Goal: Task Accomplishment & Management: Manage account settings

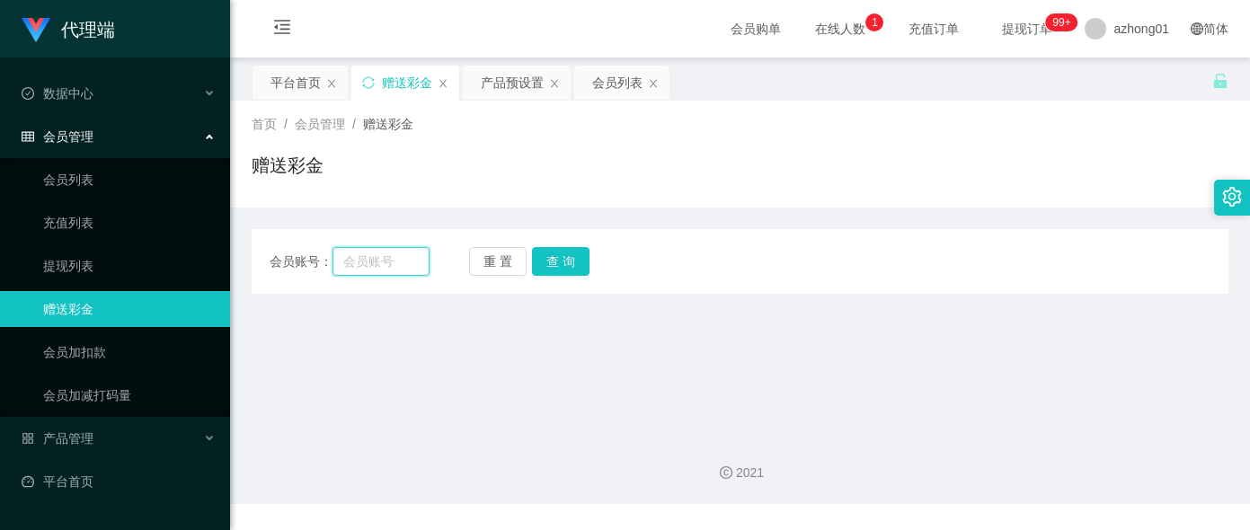
click at [386, 260] on input "text" at bounding box center [380, 261] width 96 height 29
paste input "dd336"
type input "dd336"
click at [568, 257] on button "查 询" at bounding box center [561, 261] width 58 height 29
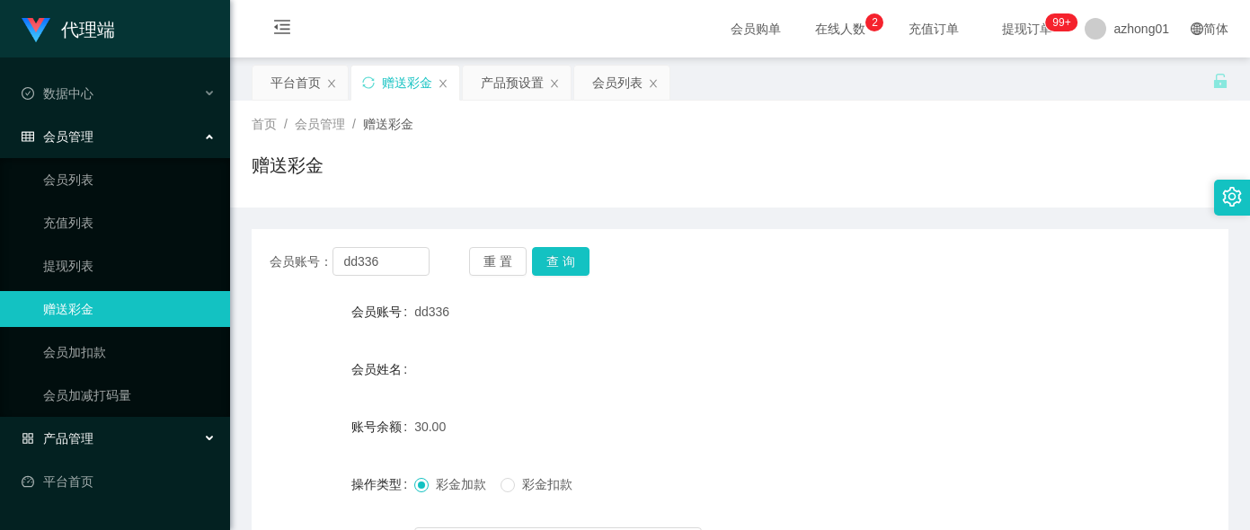
click at [116, 439] on div "产品管理" at bounding box center [115, 439] width 230 height 36
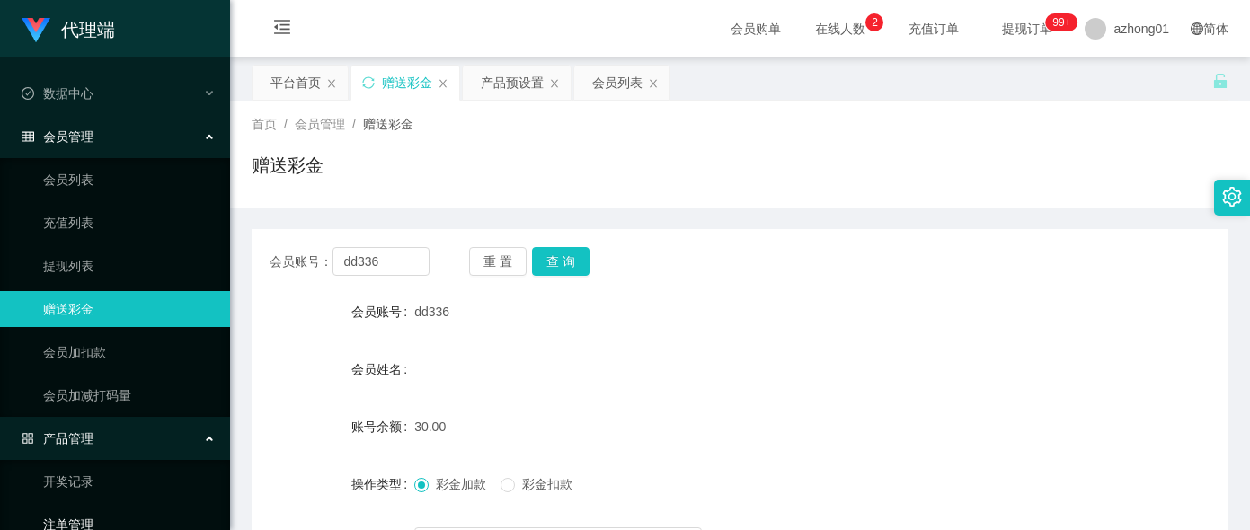
scroll to position [203, 0]
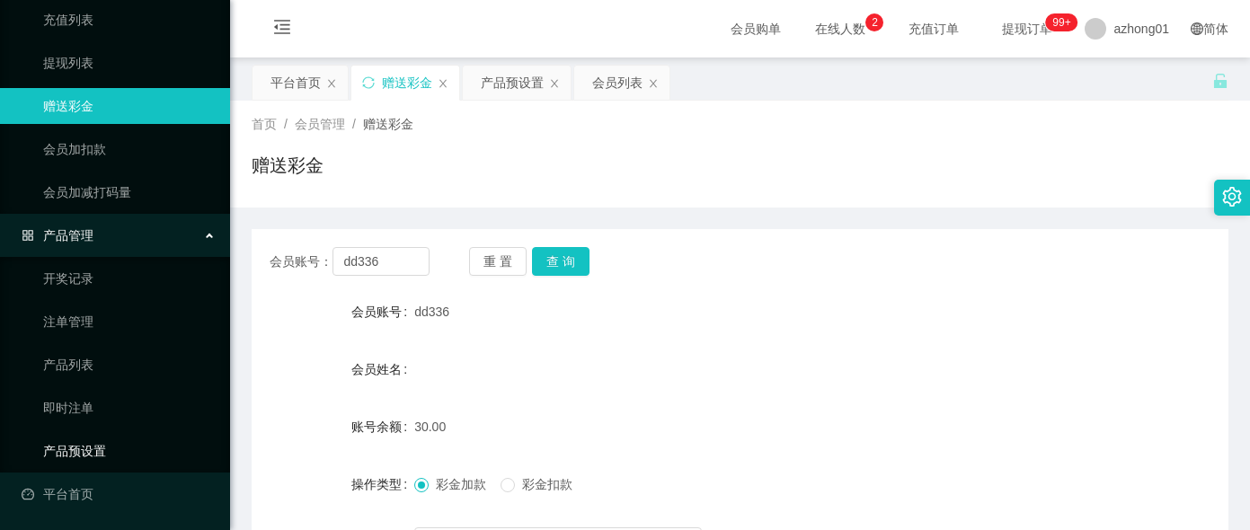
click at [102, 445] on link "产品预设置" at bounding box center [129, 451] width 173 height 36
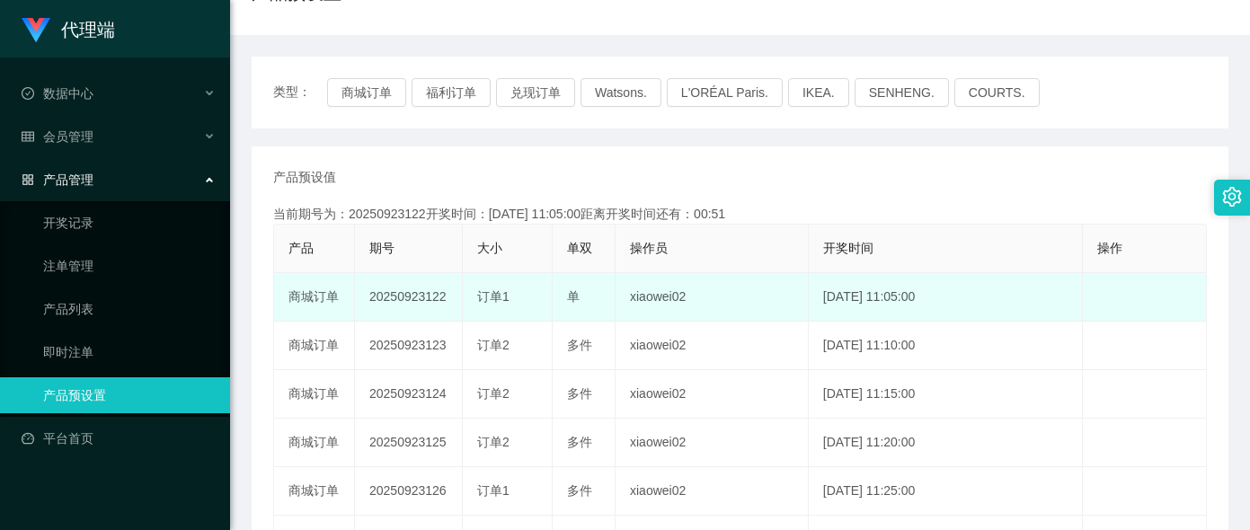
scroll to position [180, 0]
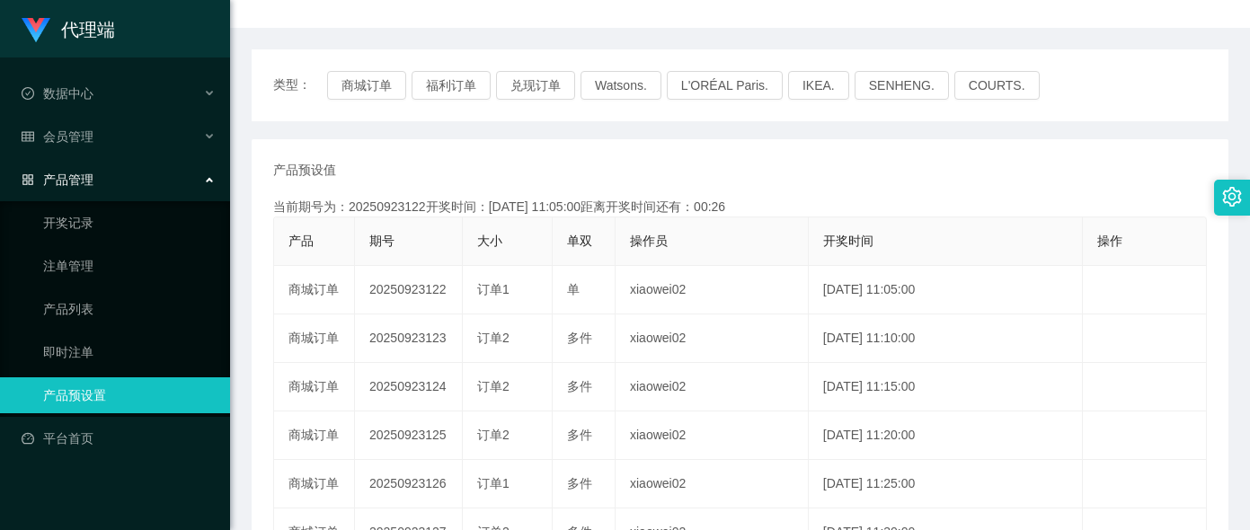
click at [710, 156] on div "产品预设值 添加期号 当前期号为：20250923122开奖时间：[DATE] 11:05:00距离开奖时间还有：00:26 产品 期号 大小 单双 操作员 …" at bounding box center [740, 484] width 977 height 691
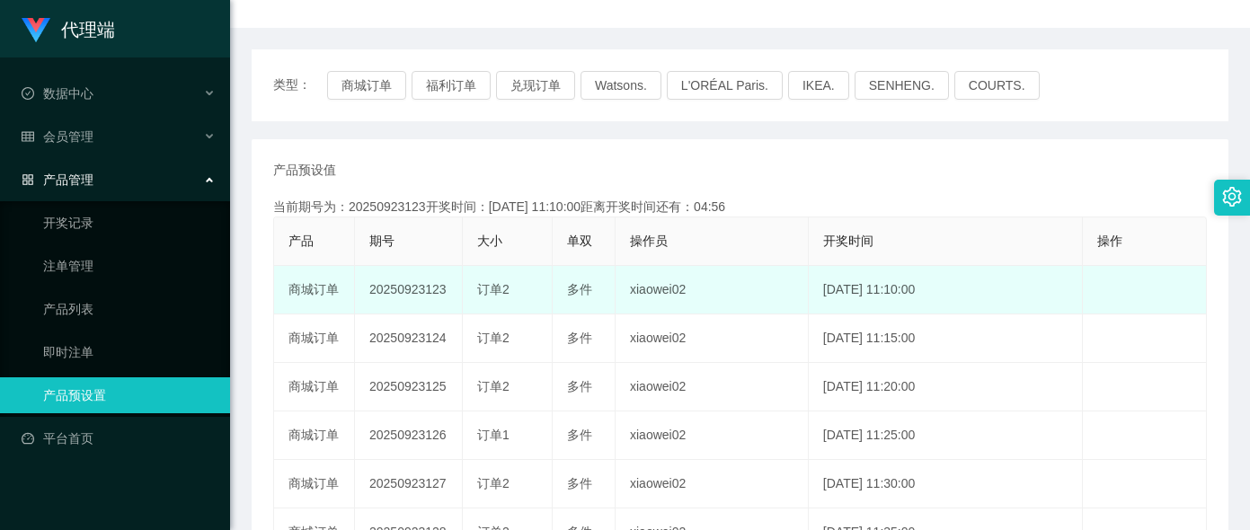
click at [717, 283] on td "xiaowei02" at bounding box center [711, 290] width 193 height 49
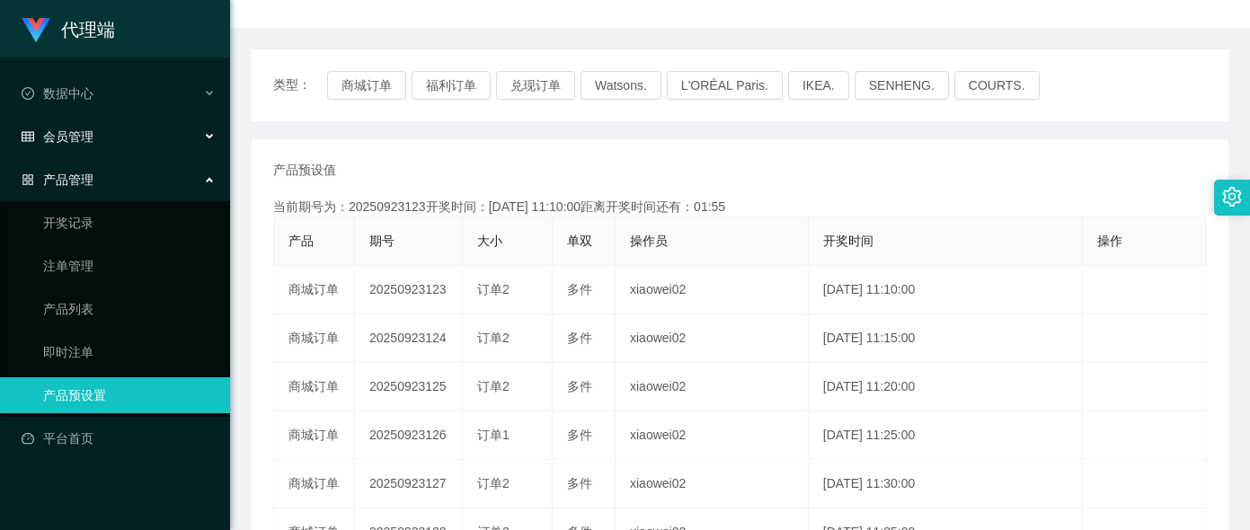
click at [103, 152] on div "会员管理" at bounding box center [115, 137] width 230 height 36
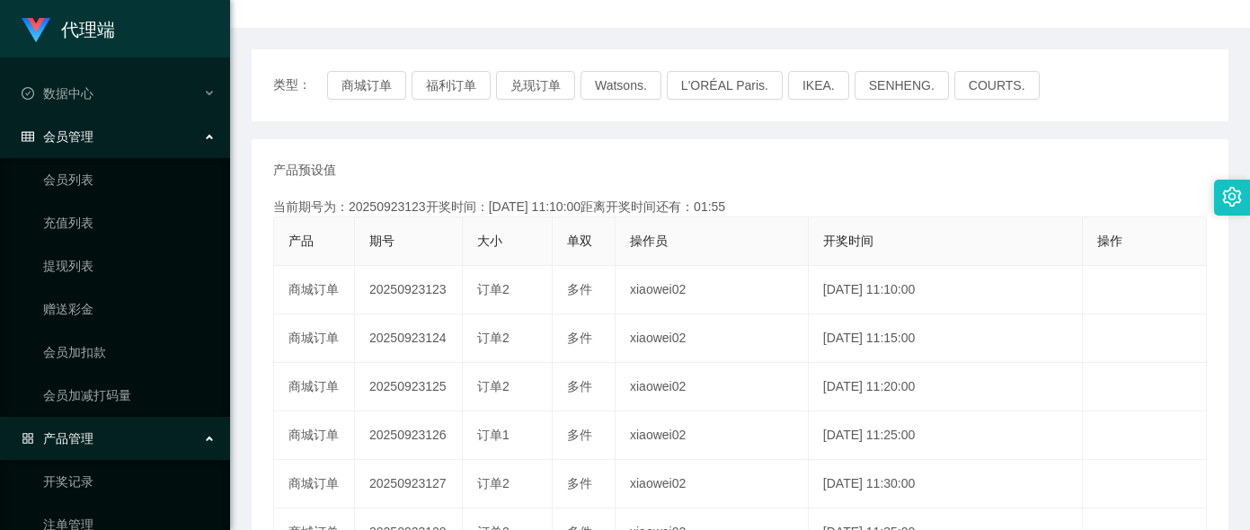
click at [105, 132] on div "会员管理" at bounding box center [115, 137] width 230 height 36
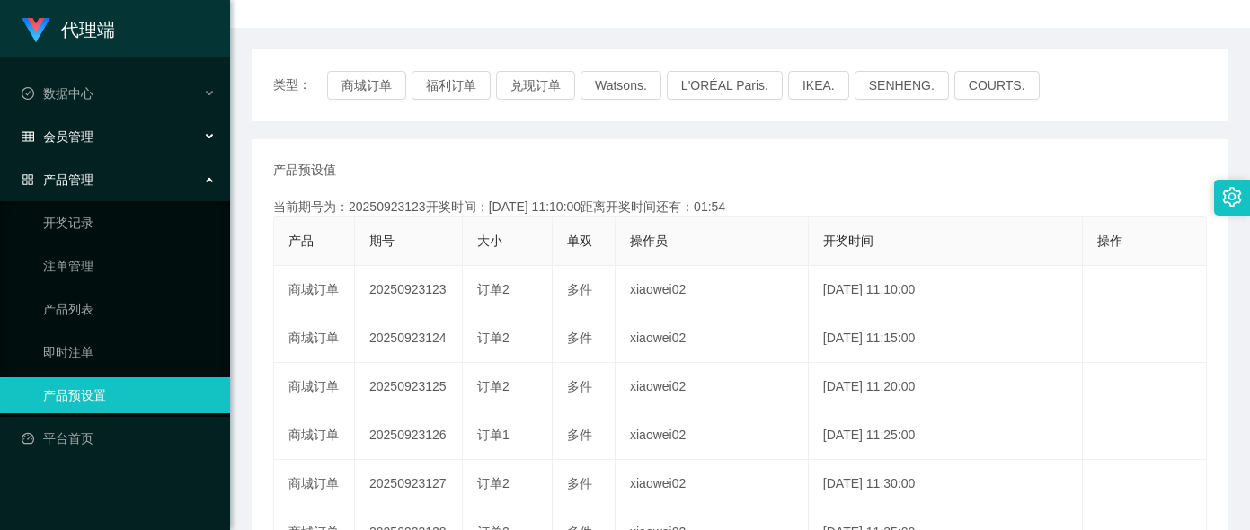
click at [109, 127] on div "会员管理" at bounding box center [115, 137] width 230 height 36
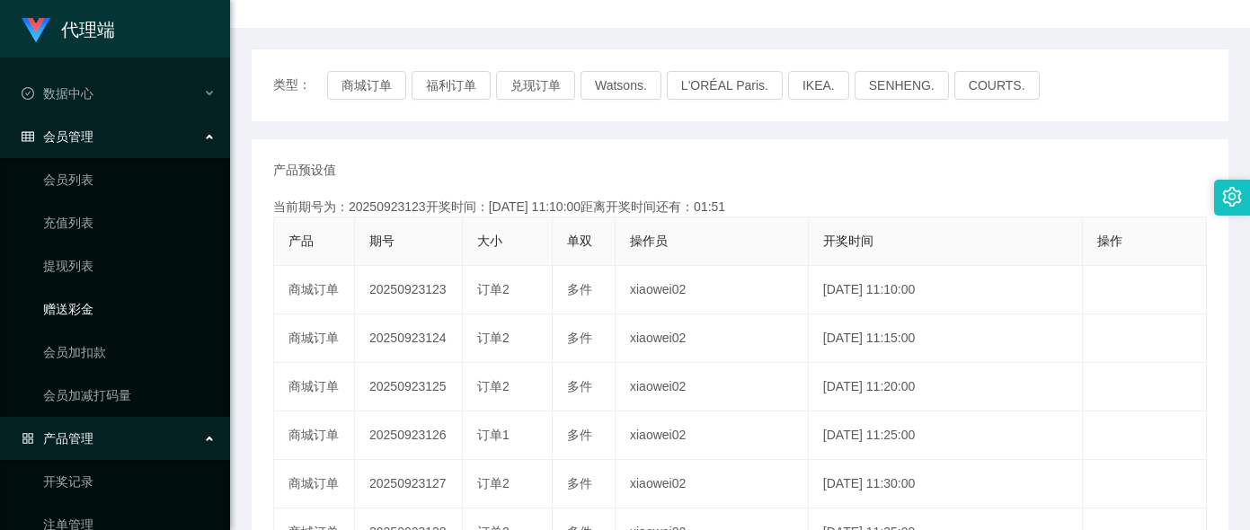
click at [92, 301] on link "赠送彩金" at bounding box center [129, 309] width 173 height 36
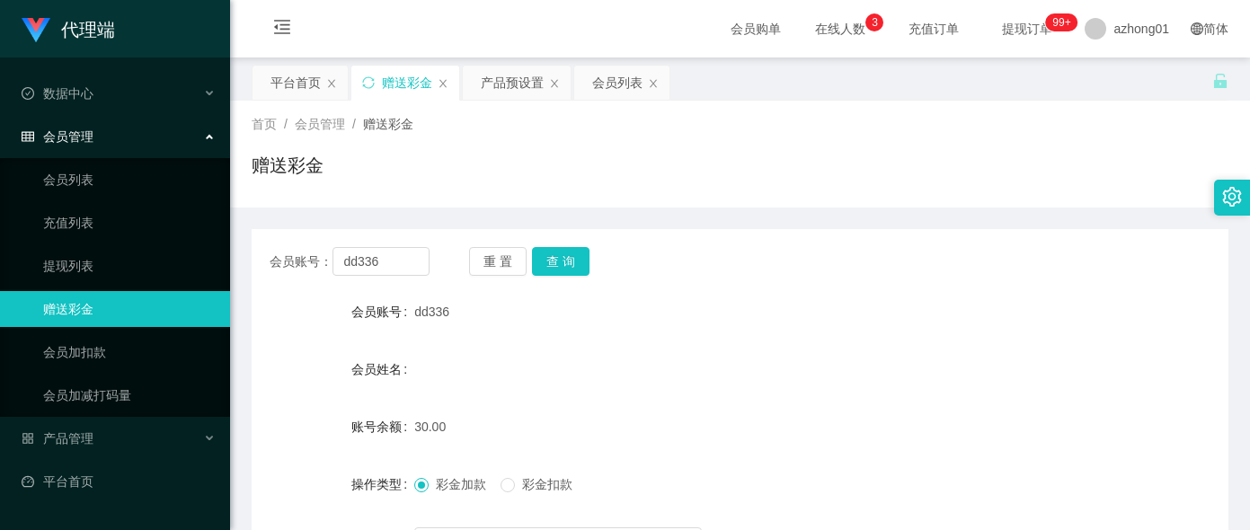
drag, startPoint x: 289, startPoint y: 314, endPoint x: 324, endPoint y: 295, distance: 40.2
click at [289, 314] on div "会员账号" at bounding box center [333, 312] width 163 height 36
drag, startPoint x: 401, startPoint y: 261, endPoint x: 327, endPoint y: 261, distance: 73.7
click at [327, 261] on div "会员账号： dd336" at bounding box center [350, 261] width 160 height 29
paste input "hao123"
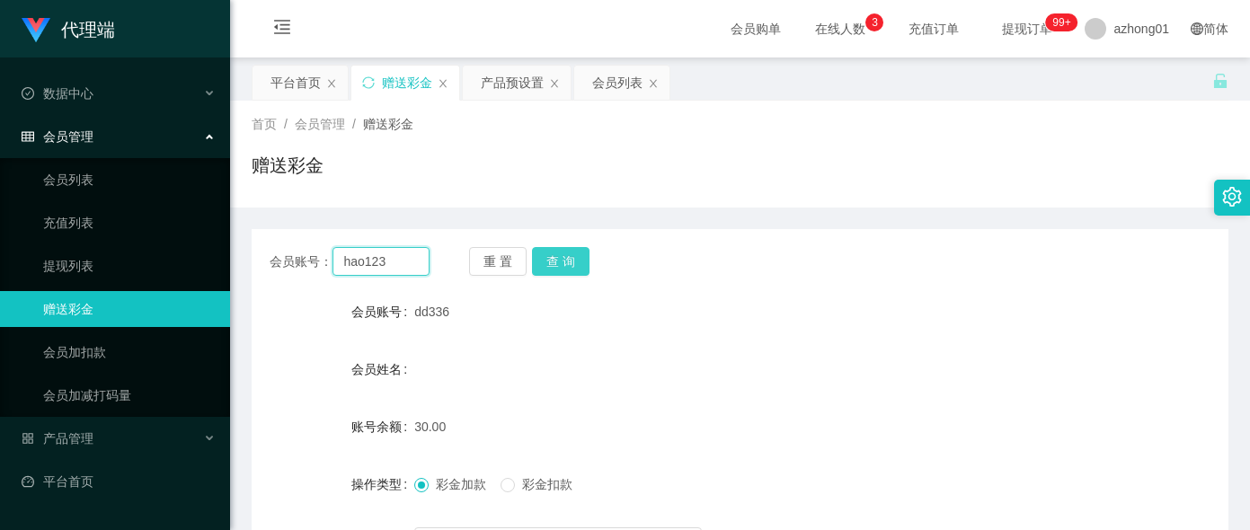
type input "hao123"
click at [562, 256] on button "查 询" at bounding box center [561, 261] width 58 height 29
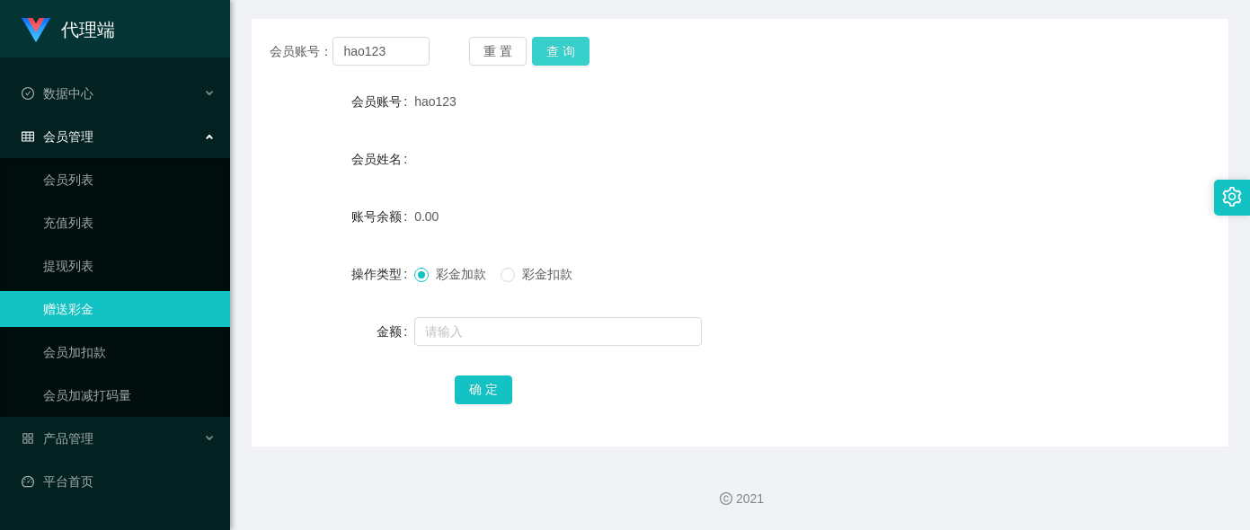
scroll to position [120, 0]
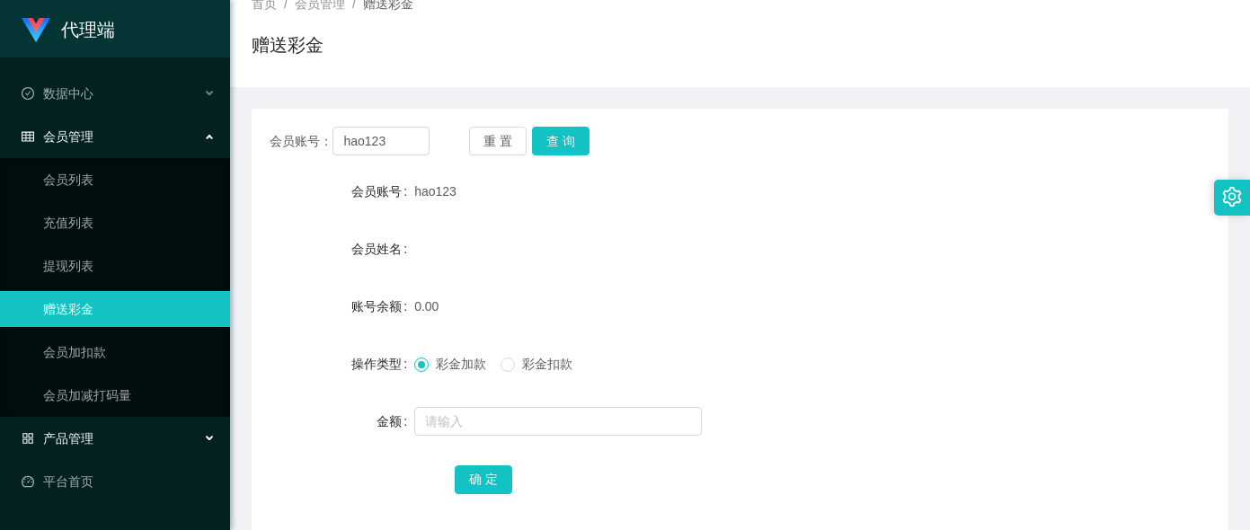
click at [94, 442] on div "产品管理" at bounding box center [115, 439] width 230 height 36
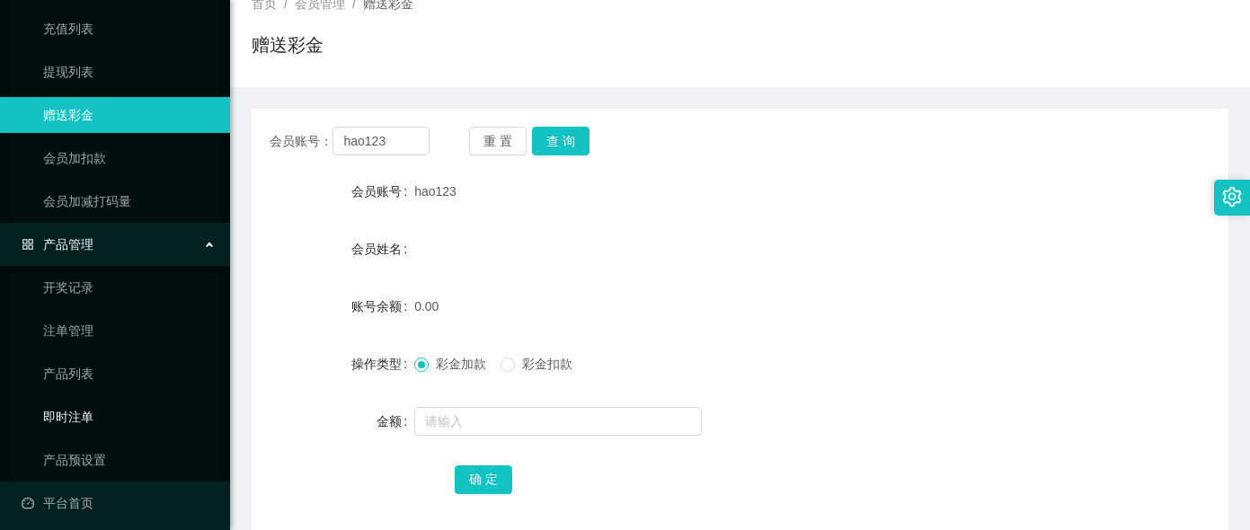
scroll to position [203, 0]
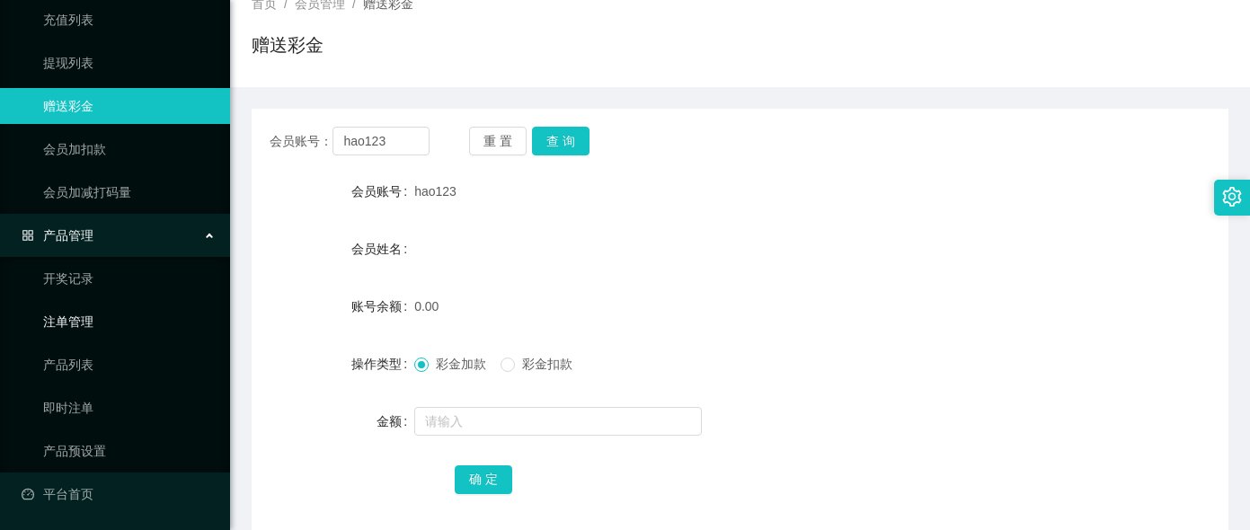
click at [77, 322] on link "注单管理" at bounding box center [129, 322] width 173 height 36
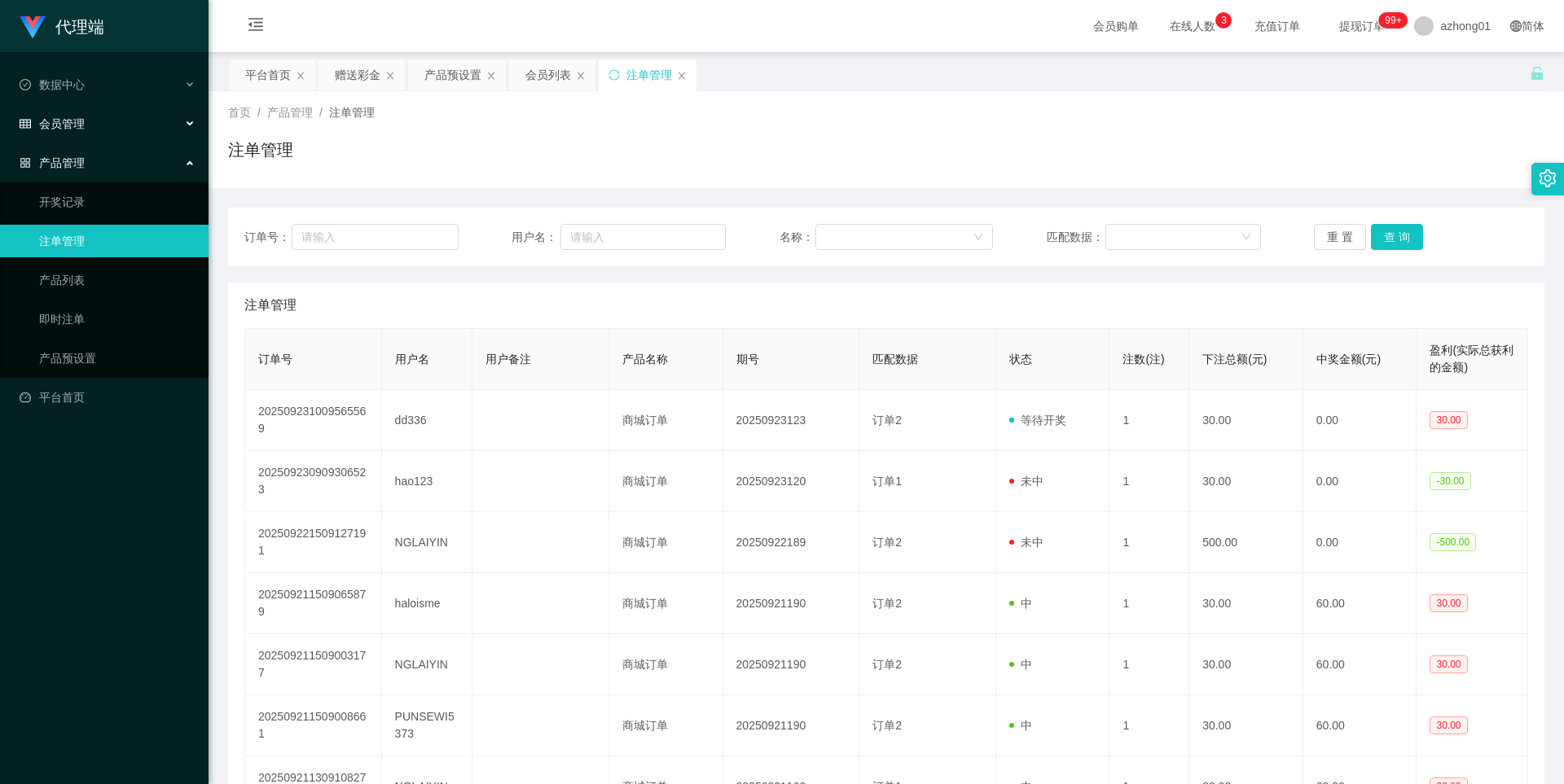
click at [87, 129] on div "会员管理" at bounding box center [104, 124] width 209 height 33
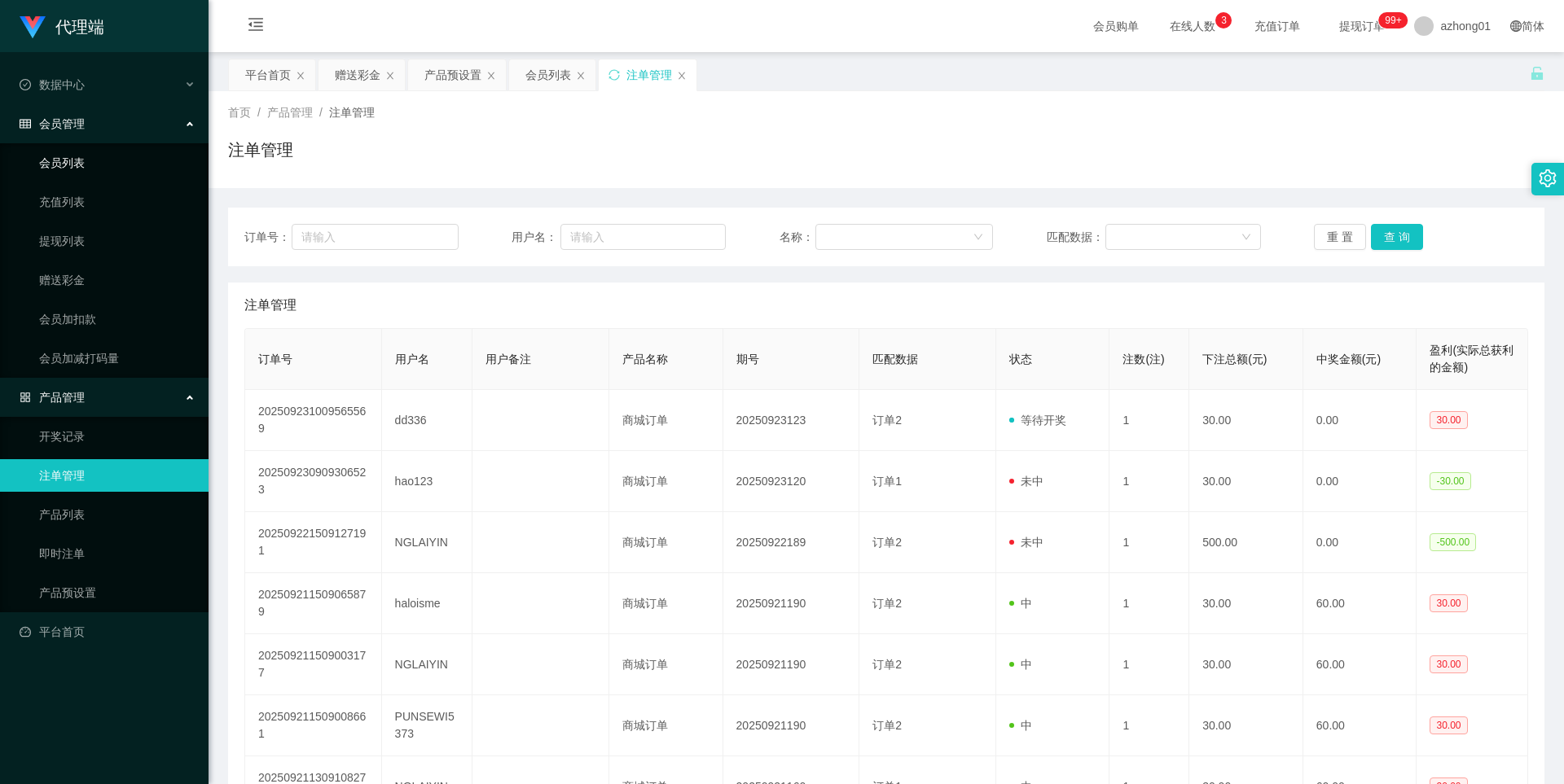
click at [88, 169] on link "会员列表" at bounding box center [117, 163] width 157 height 33
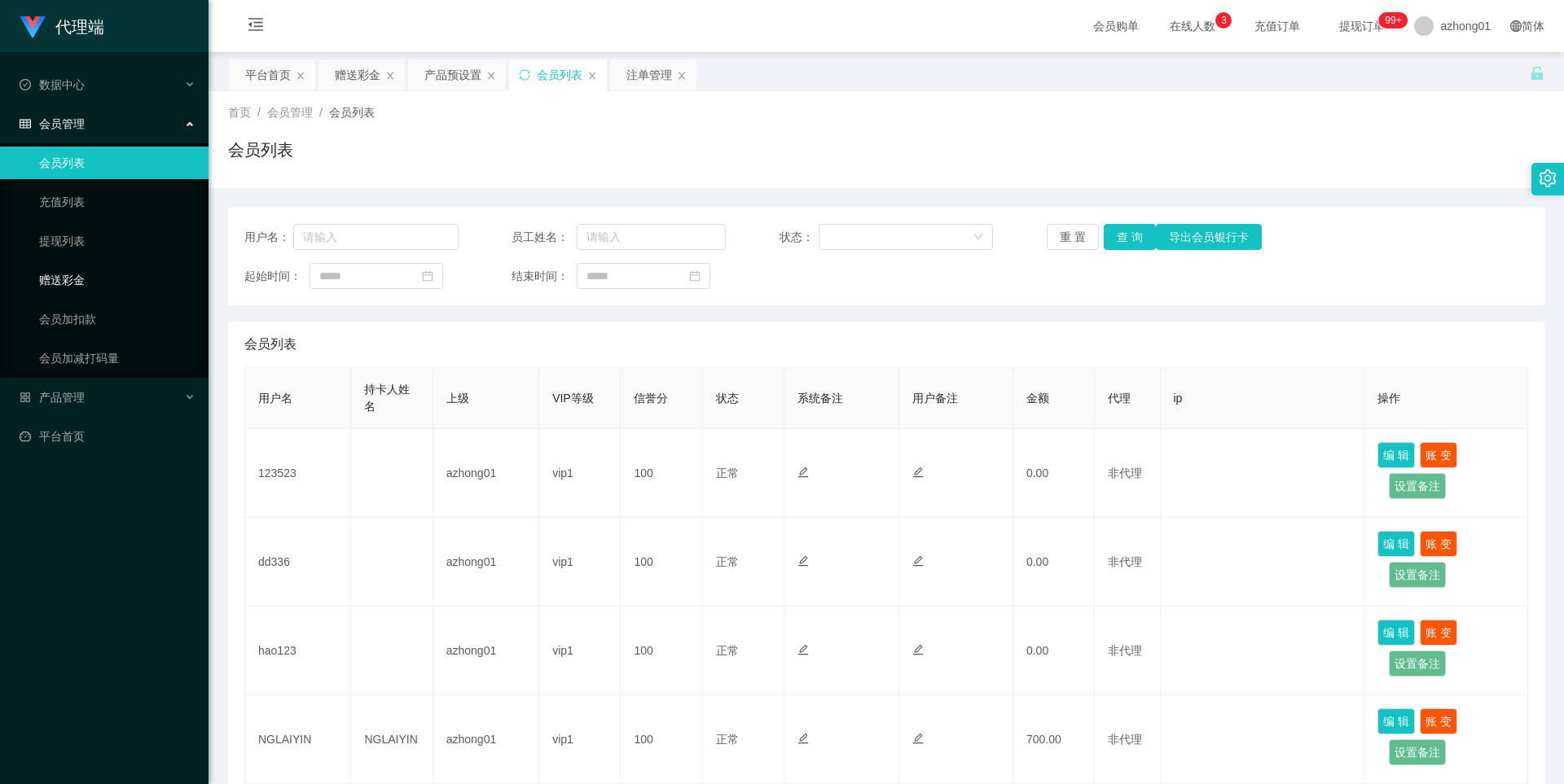
click at [72, 281] on link "赠送彩金" at bounding box center [117, 280] width 157 height 33
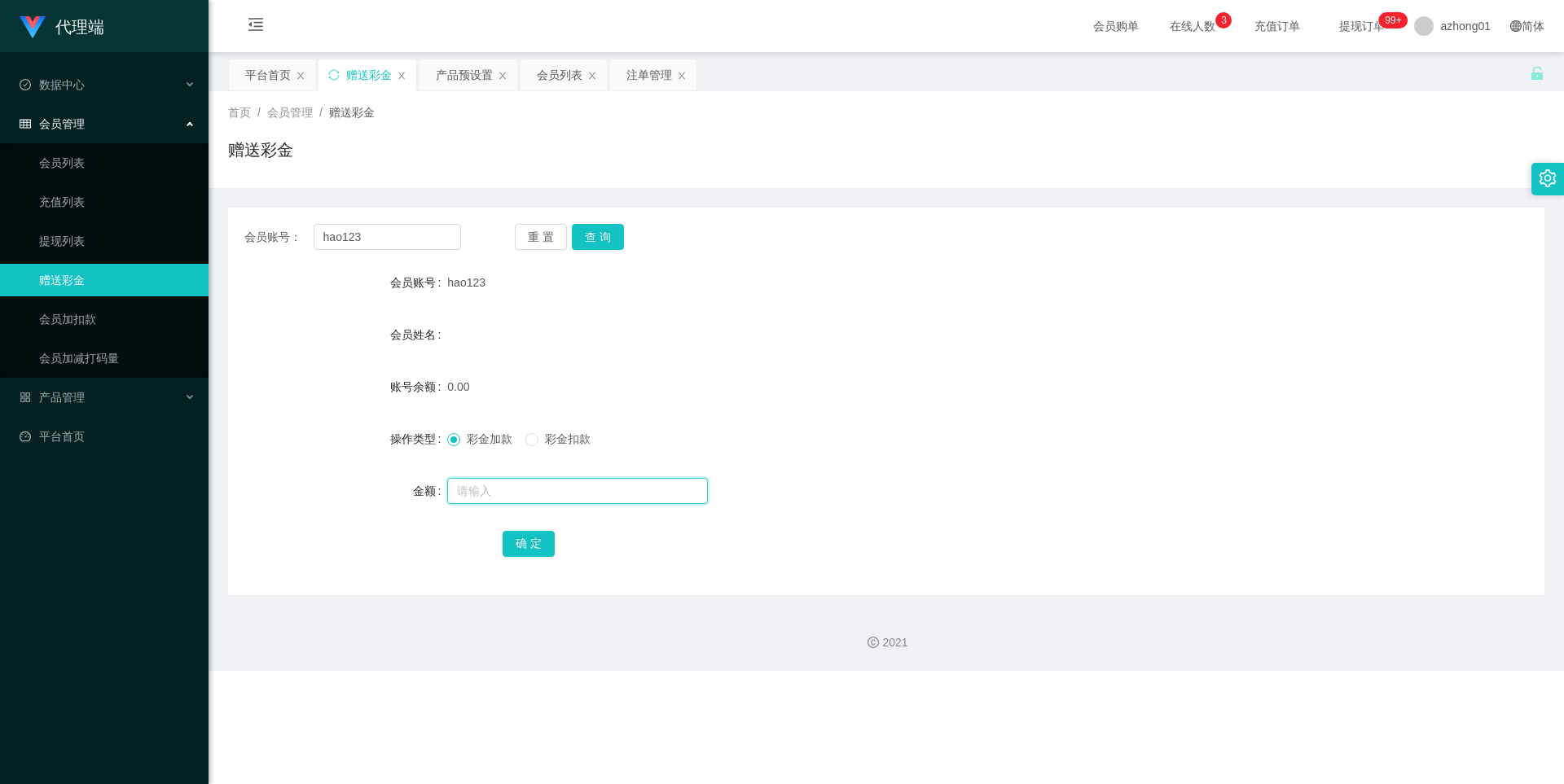
click at [493, 479] on input "text" at bounding box center [578, 490] width 261 height 26
type input "60"
click at [535, 479] on button "确 定" at bounding box center [529, 544] width 53 height 26
click at [92, 231] on link "提现列表" at bounding box center [117, 241] width 157 height 33
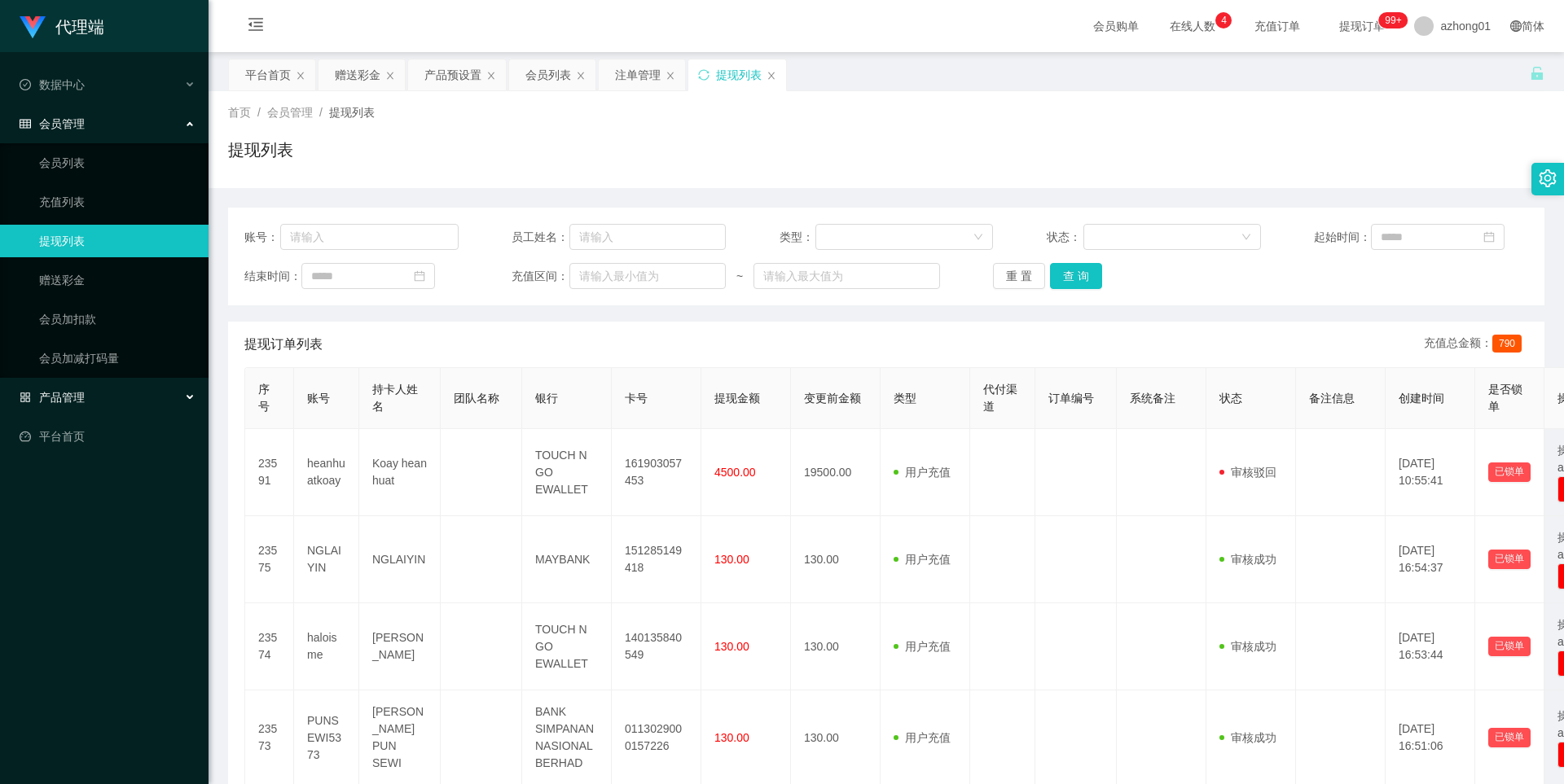
click at [113, 405] on div "产品管理" at bounding box center [104, 398] width 209 height 33
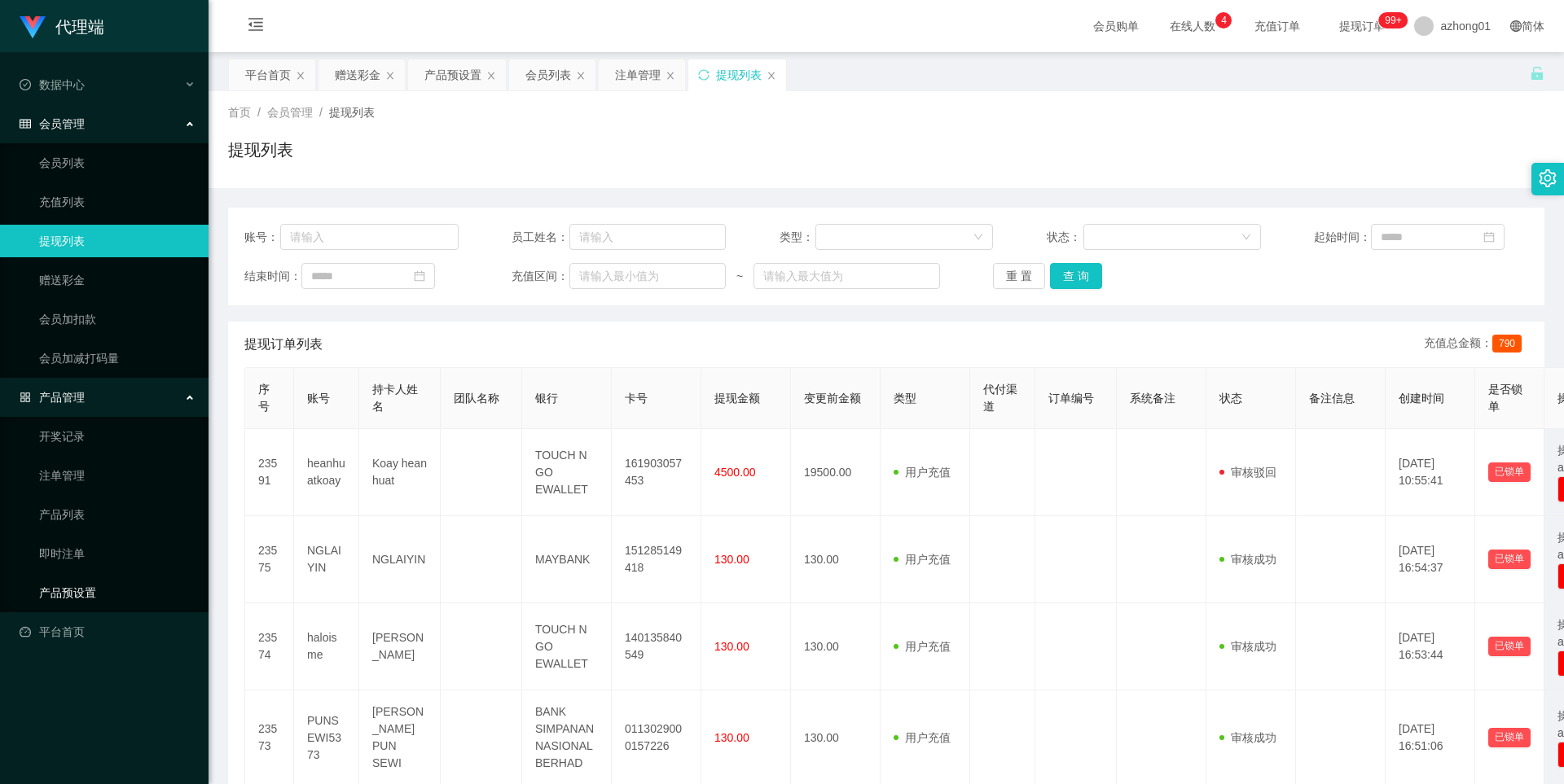
click at [101, 479] on link "产品预设置" at bounding box center [117, 593] width 157 height 33
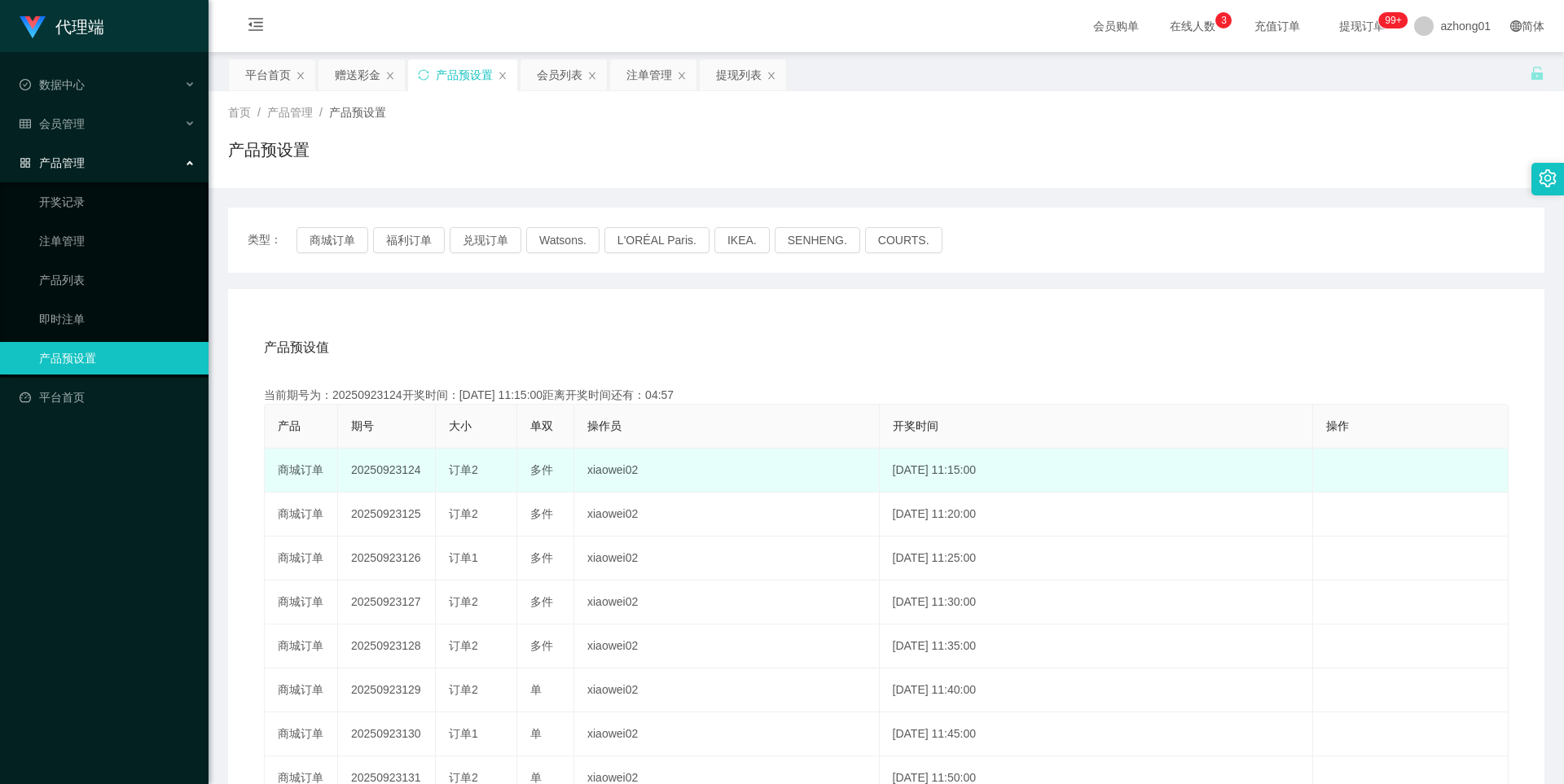
drag, startPoint x: 355, startPoint y: 471, endPoint x: 413, endPoint y: 471, distance: 58.0
click at [431, 471] on td "20250923124" at bounding box center [387, 470] width 98 height 44
drag, startPoint x: 351, startPoint y: 470, endPoint x: 425, endPoint y: 478, distance: 74.4
click at [422, 476] on td "20250923124" at bounding box center [387, 470] width 98 height 44
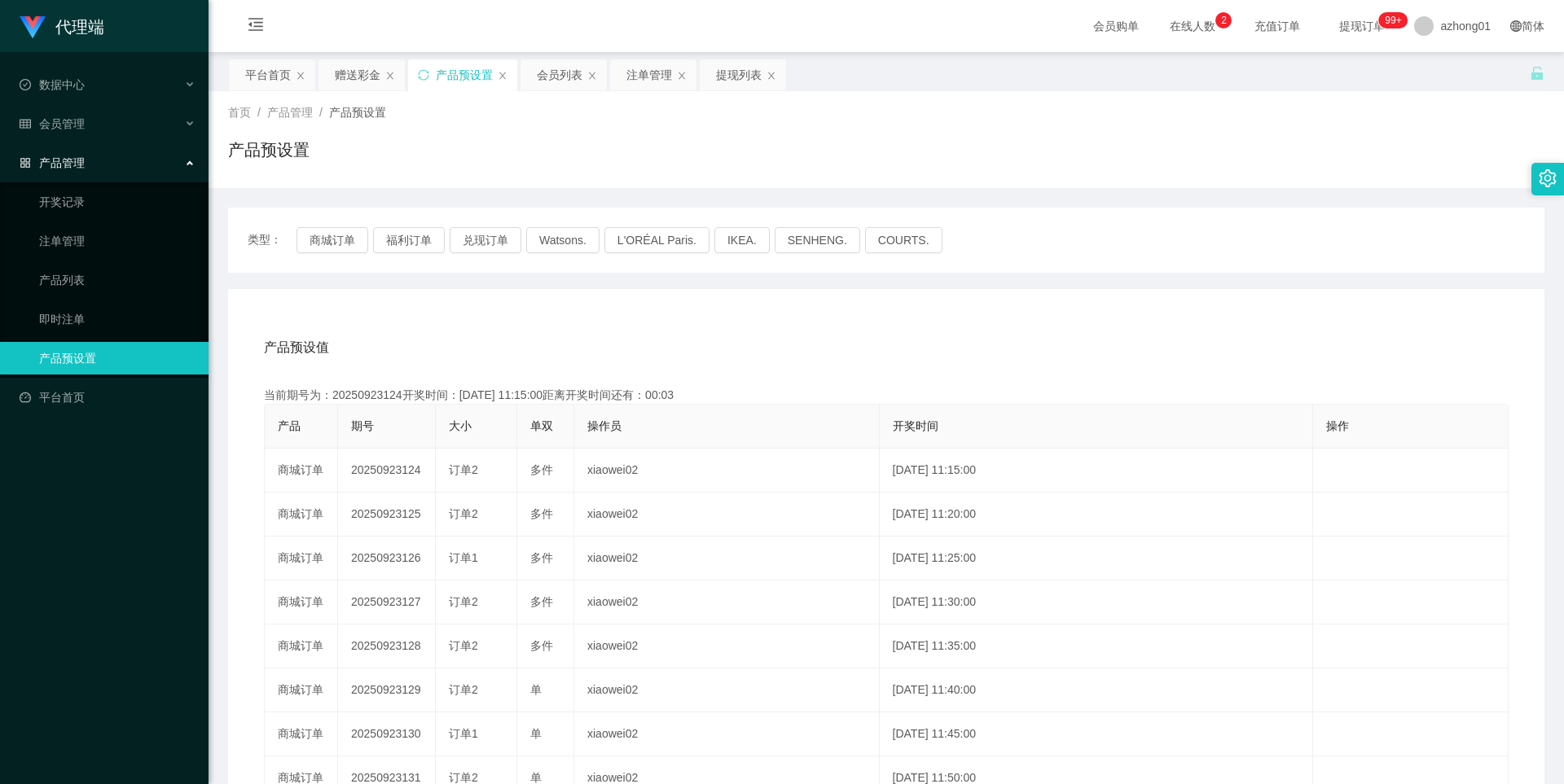
click at [1132, 32] on span "提现订单 99+" at bounding box center [1362, 25] width 62 height 12
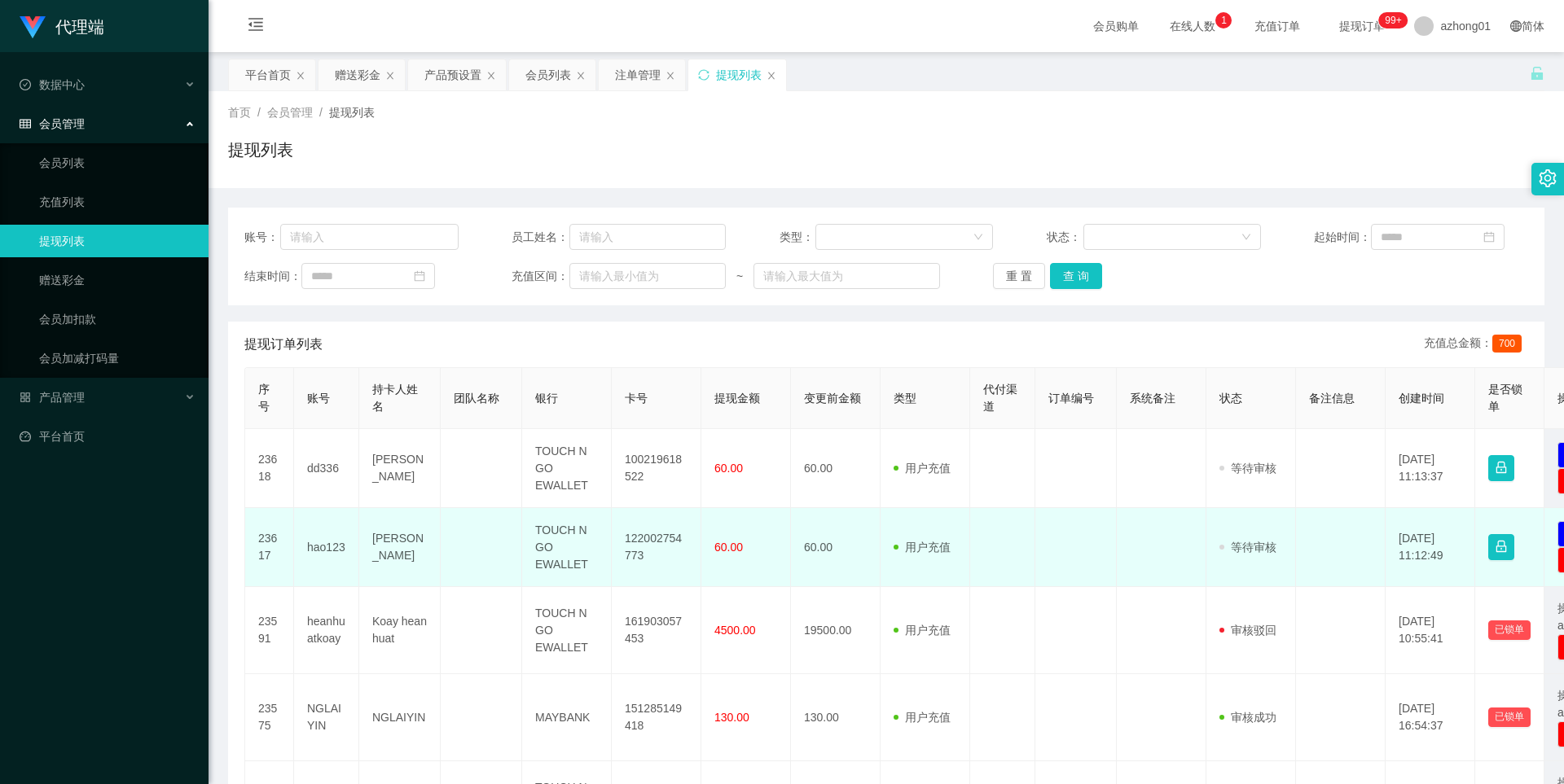
drag, startPoint x: 1246, startPoint y: 555, endPoint x: 1211, endPoint y: 557, distance: 35.1
click at [1211, 557] on td "审核驳回 审核成功 等待审核" at bounding box center [1251, 547] width 90 height 79
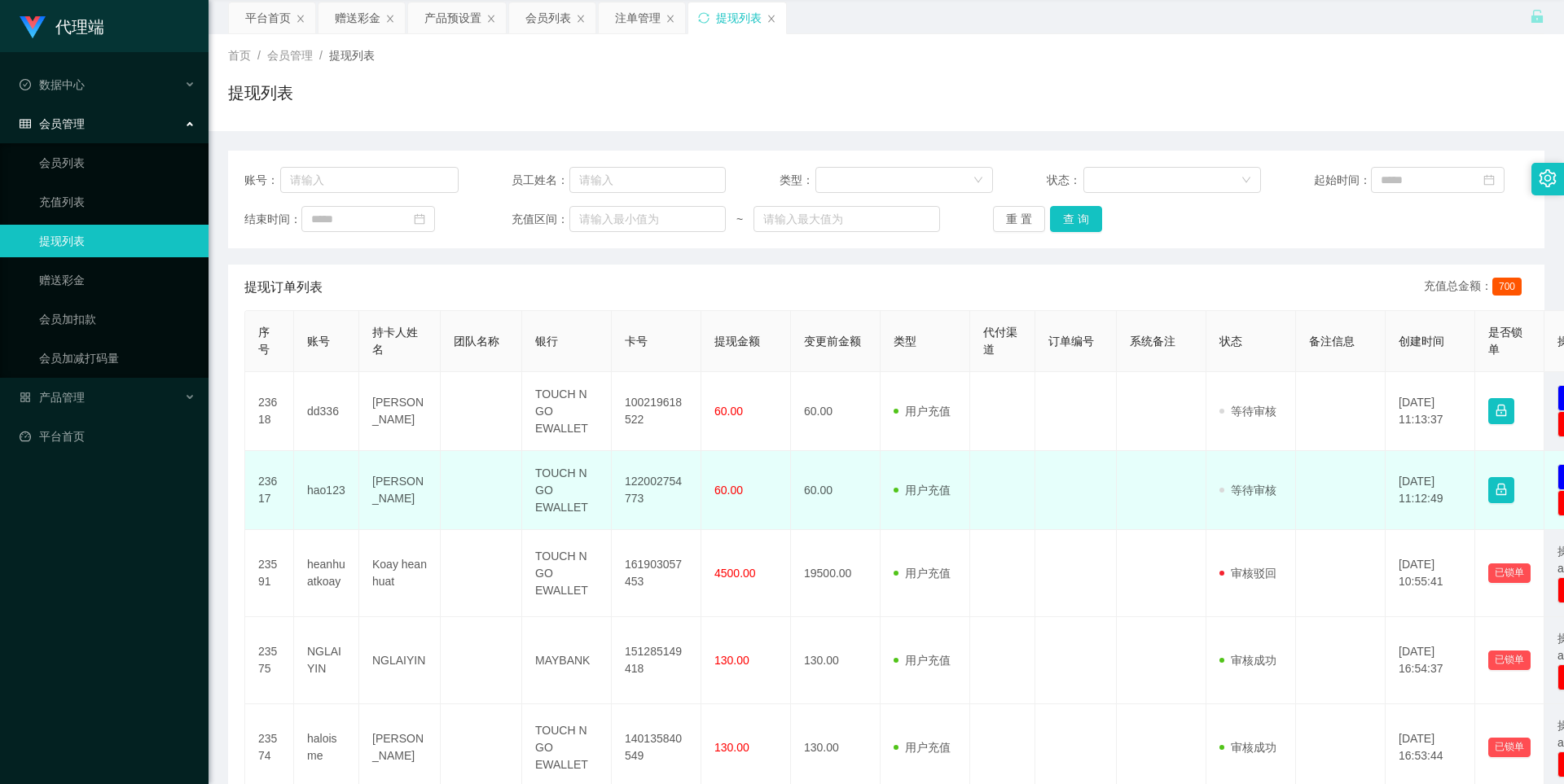
scroll to position [82, 0]
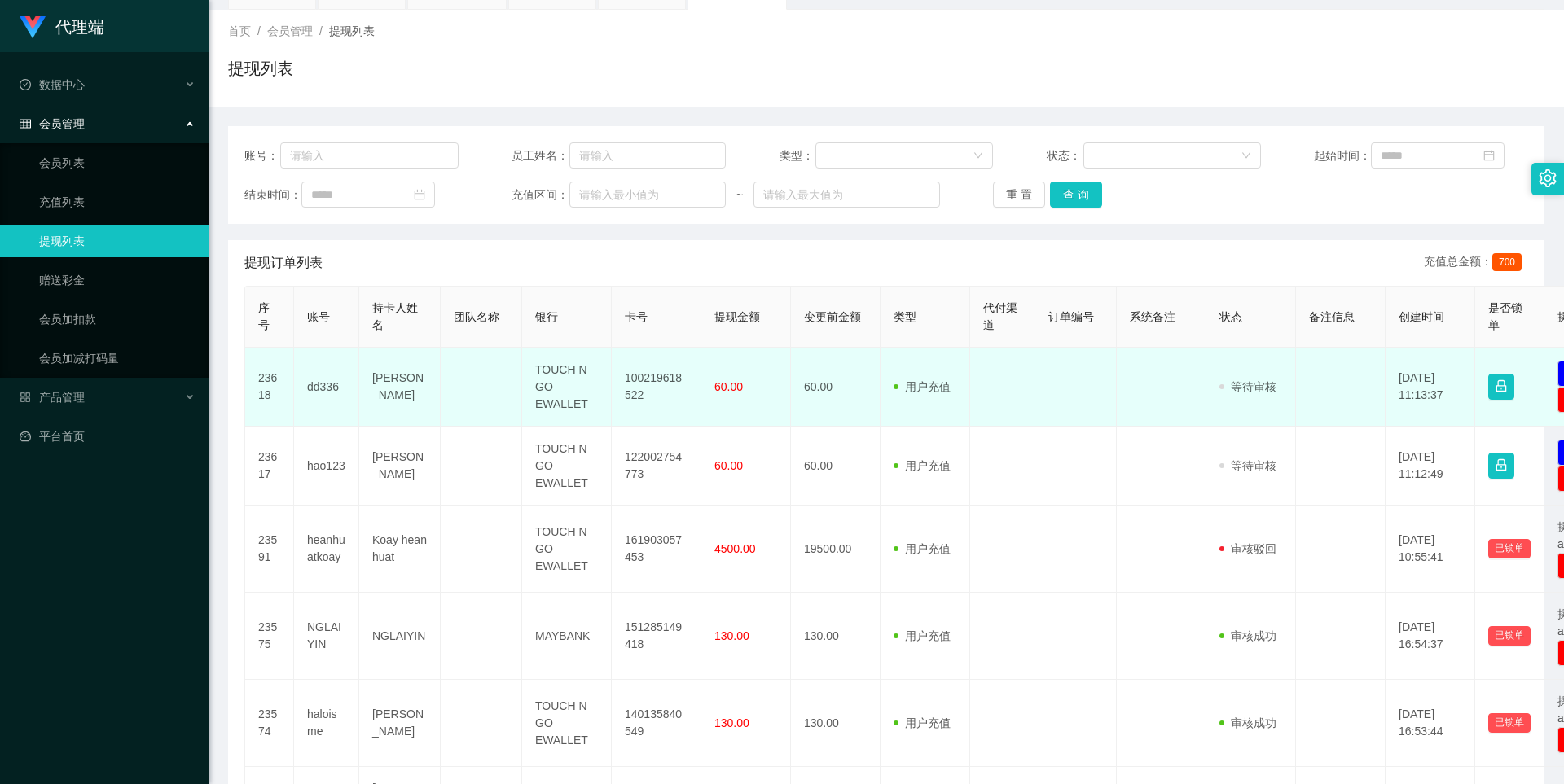
click at [1246, 388] on span "等待审核" at bounding box center [1248, 387] width 57 height 13
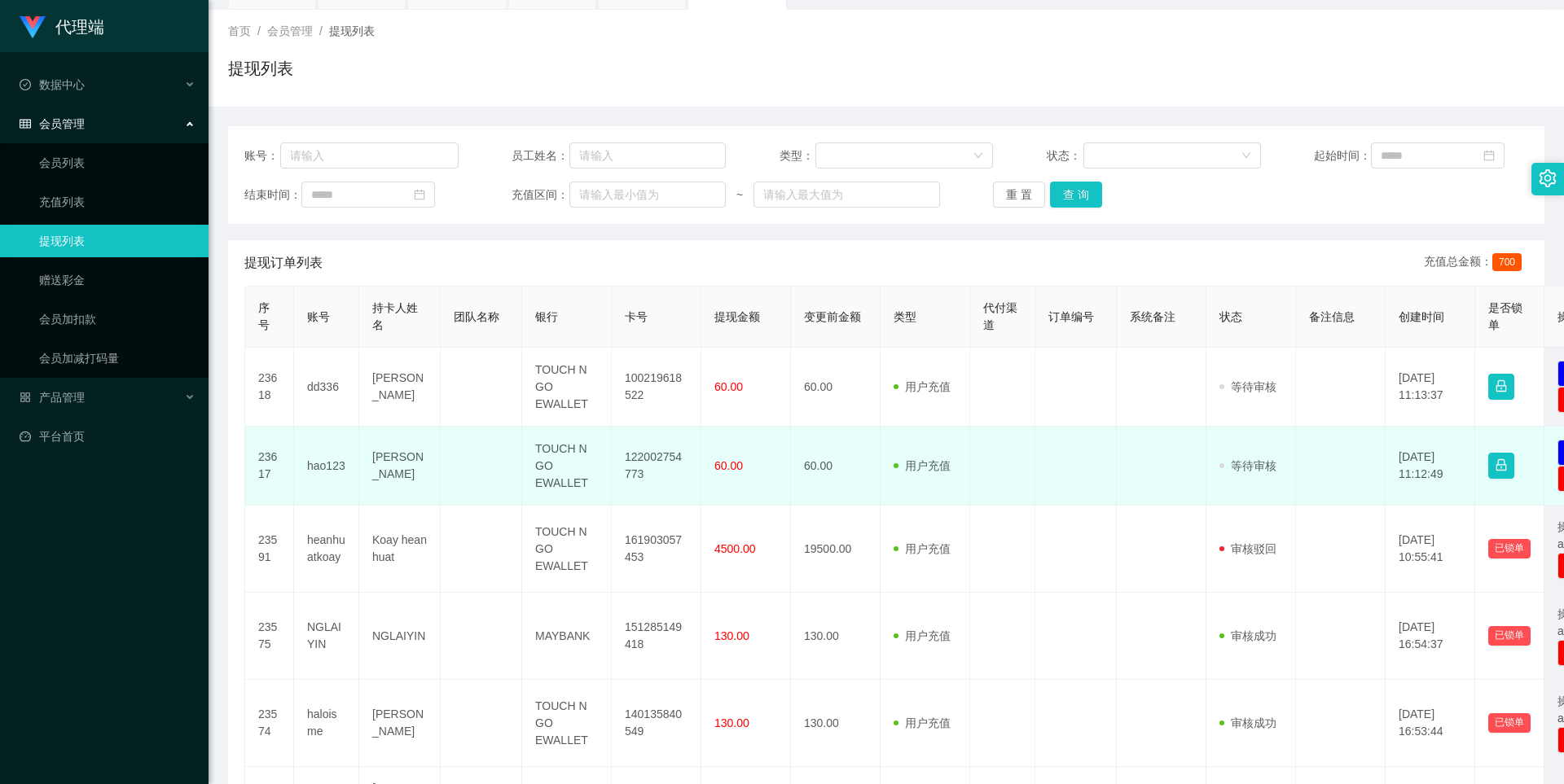
click at [1248, 465] on span "等待审核" at bounding box center [1248, 466] width 57 height 13
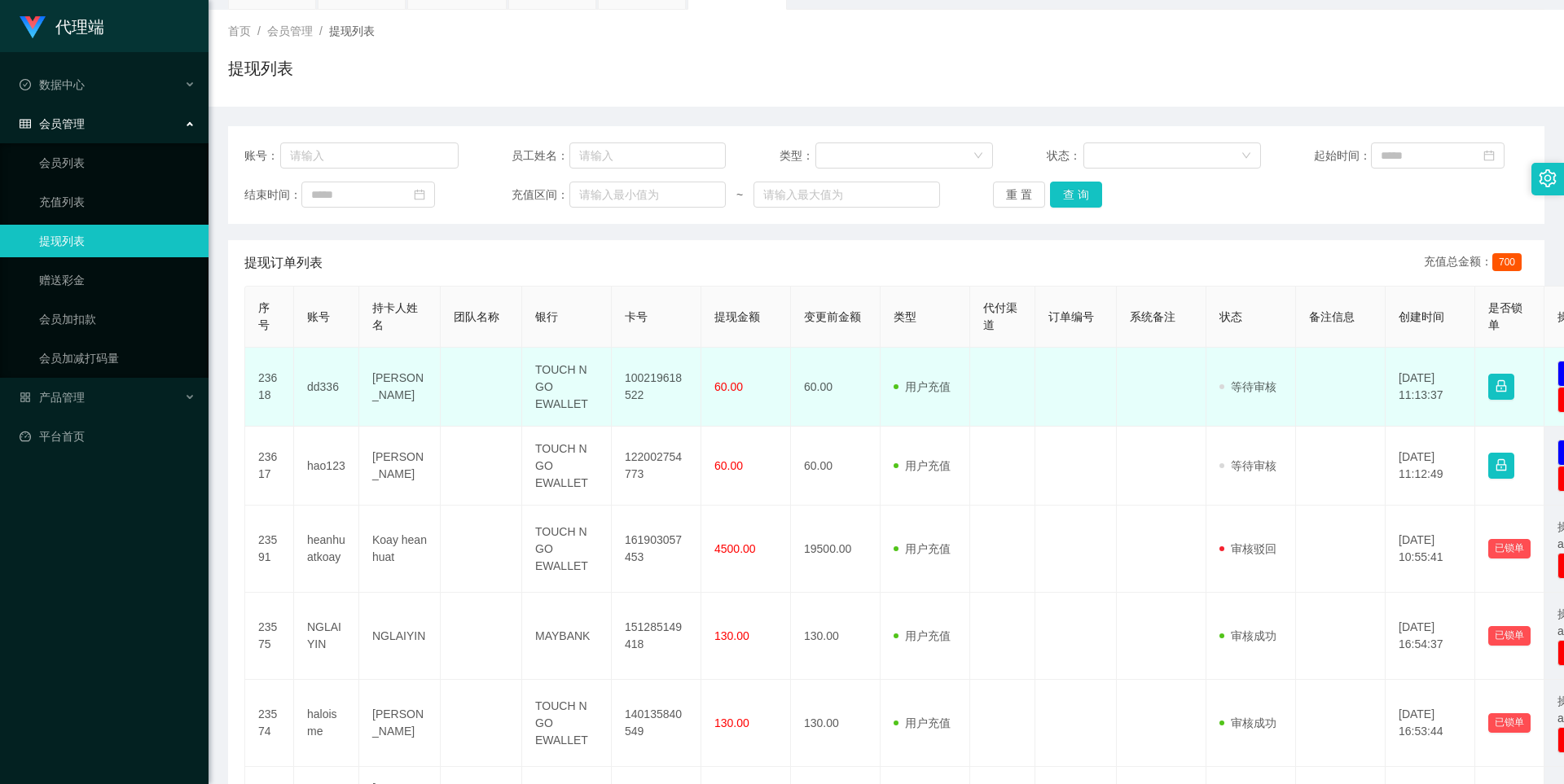
click at [1255, 403] on td "审核驳回 审核成功 等待审核" at bounding box center [1251, 387] width 90 height 79
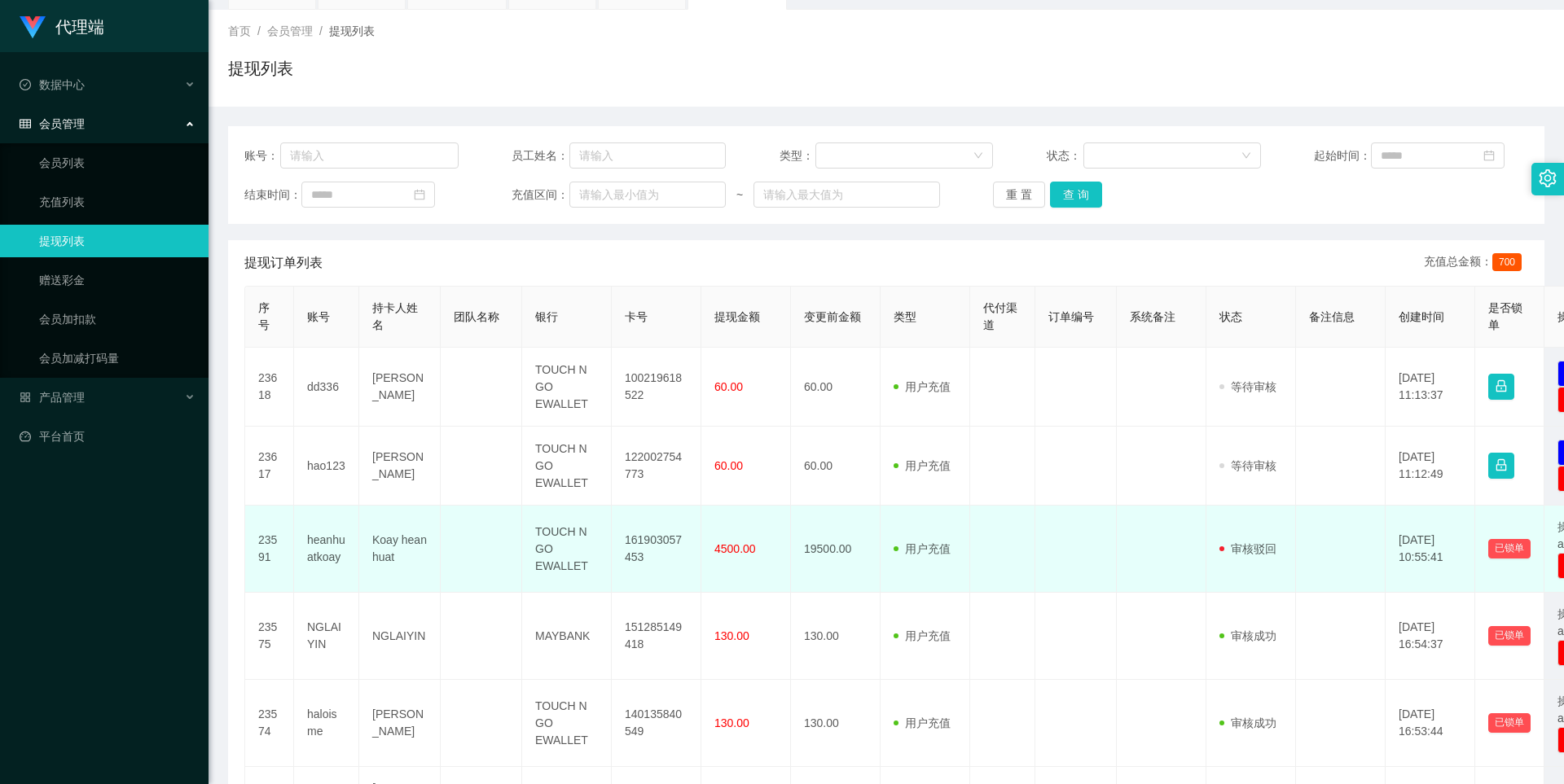
click at [1248, 514] on td "审核驳回 审核成功 等待审核" at bounding box center [1251, 549] width 90 height 87
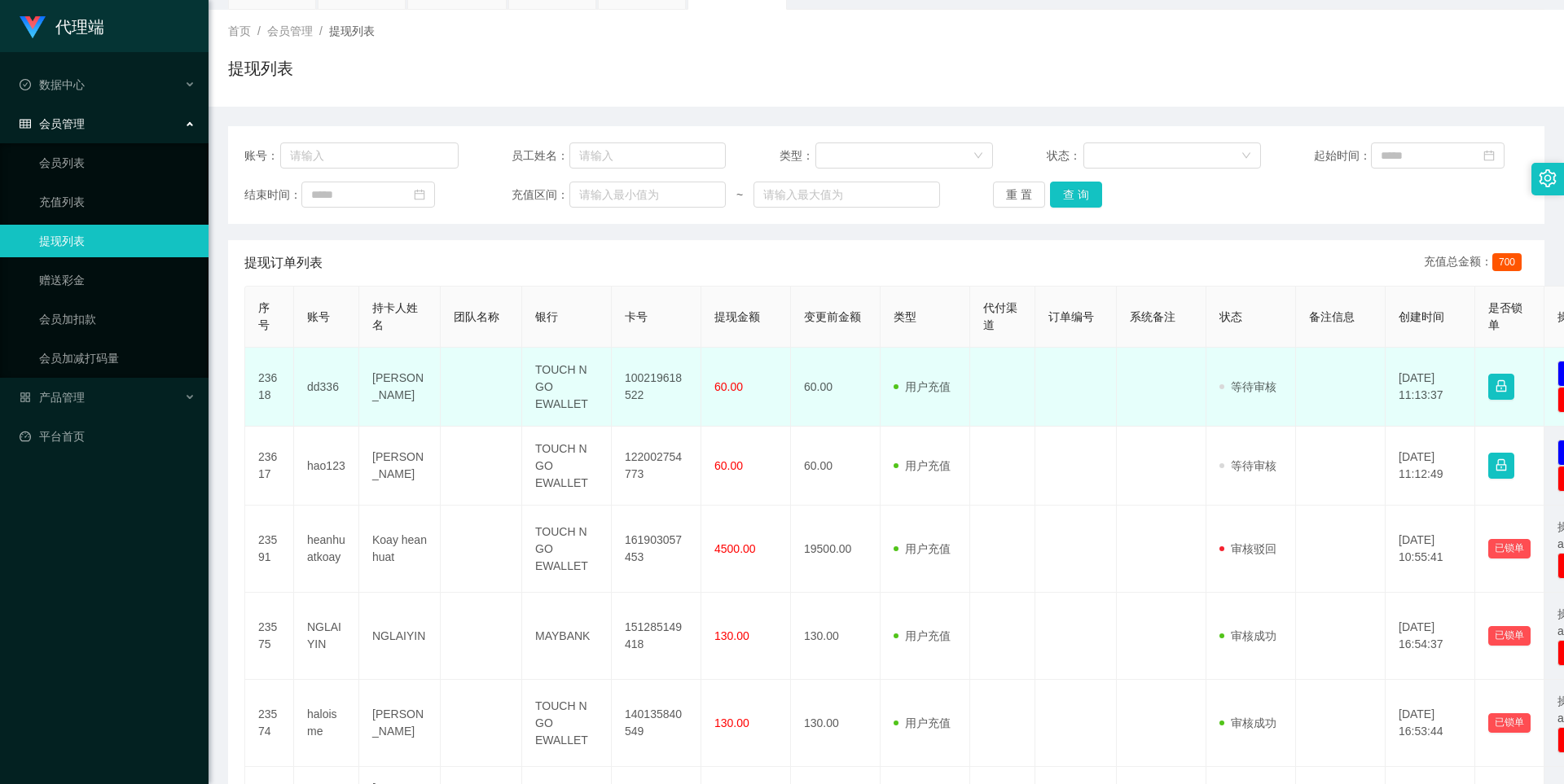
click at [1250, 392] on span "等待审核" at bounding box center [1248, 387] width 57 height 13
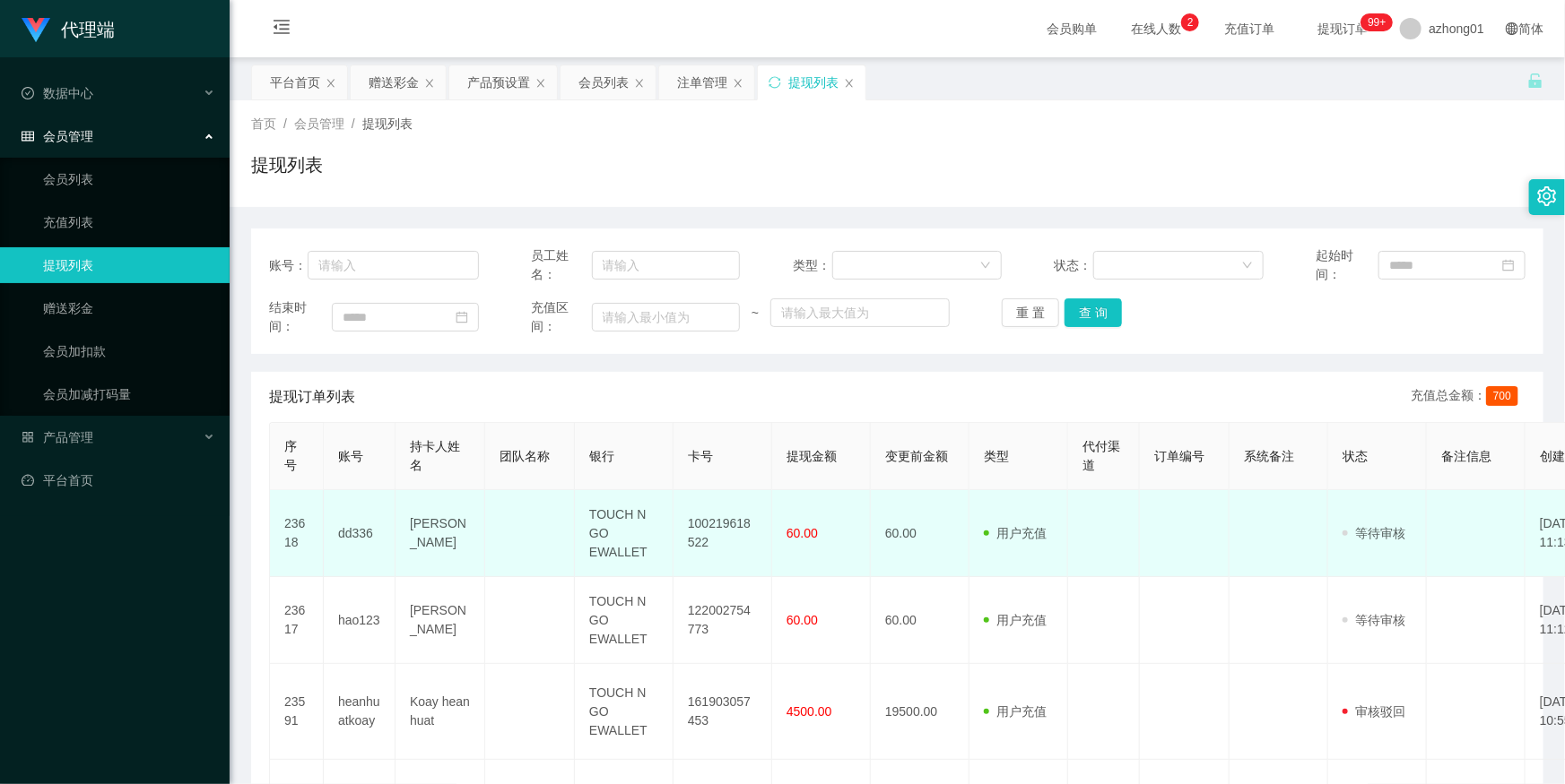
click at [1269, 520] on td at bounding box center [1279, 534] width 99 height 87
drag, startPoint x: 1271, startPoint y: 521, endPoint x: 1209, endPoint y: 527, distance: 62.3
click at [1209, 527] on tr "23618 dd336 Lian yu dong TOUCH N GO EWALLET 100219618522 60.00 60.00 用户充值 人工扣款 …" at bounding box center [1044, 534] width 1550 height 87
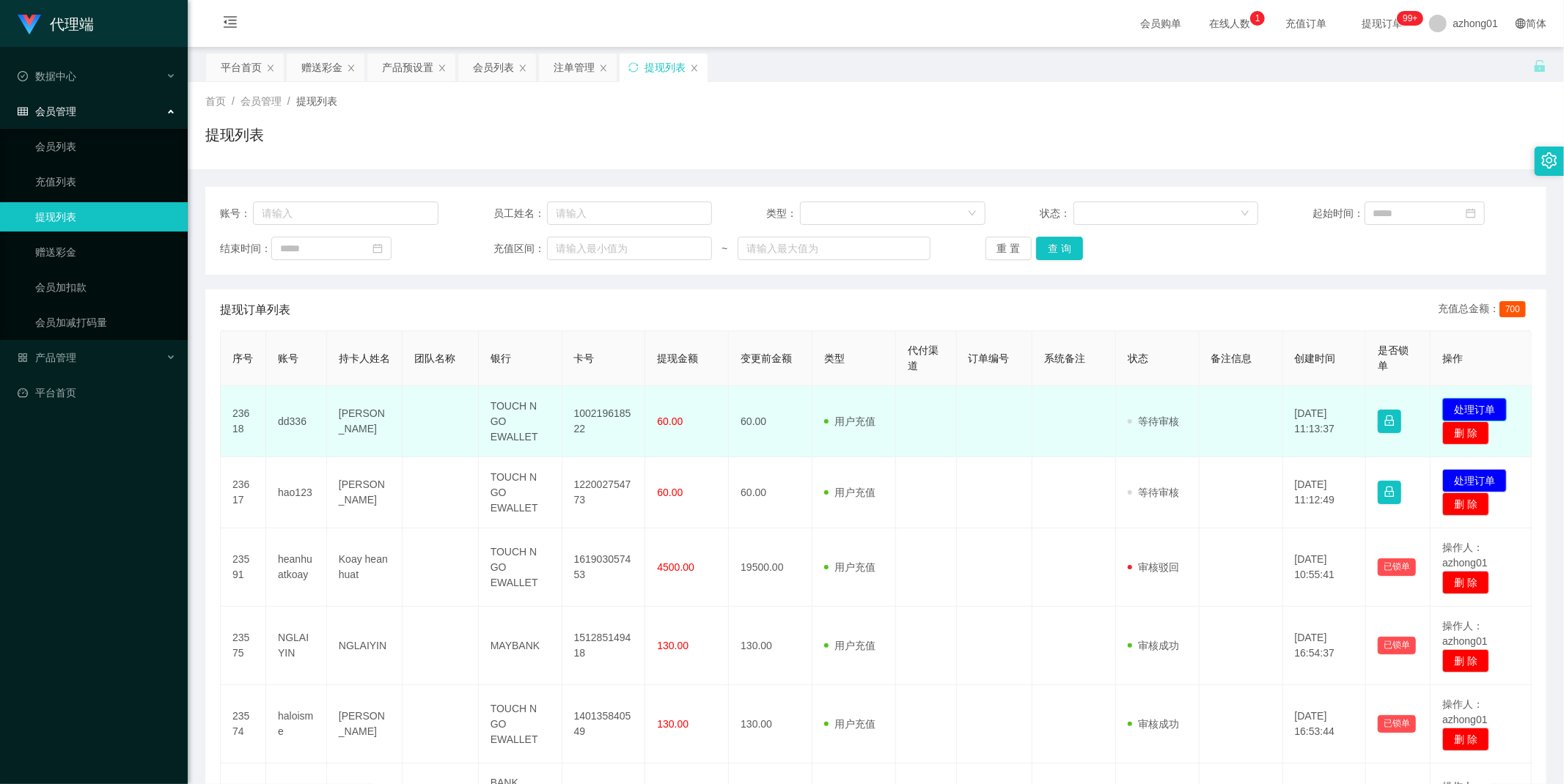
click at [1407, 408] on button "处理订单" at bounding box center [1473, 410] width 64 height 24
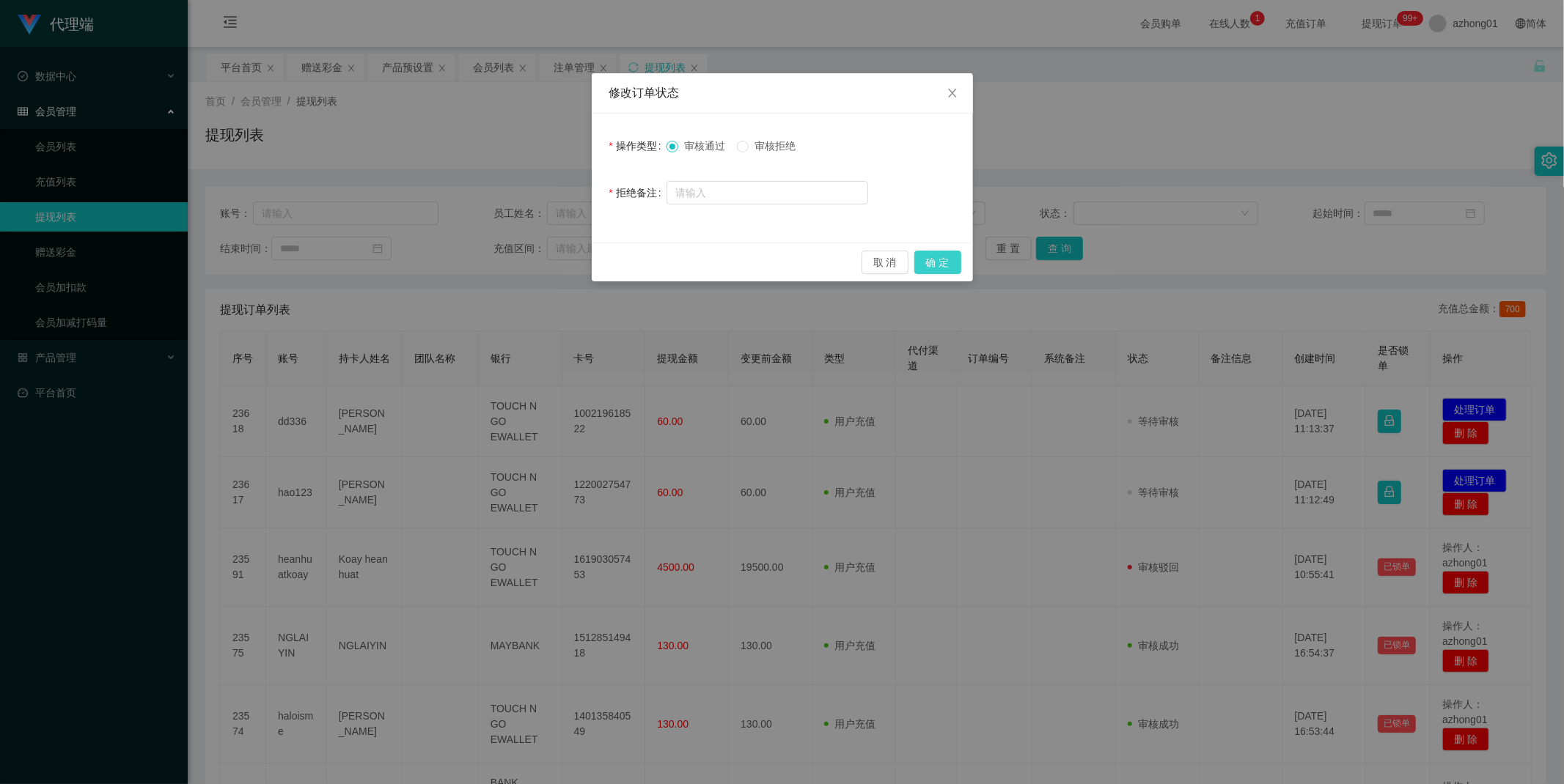
click at [928, 255] on button "确 定" at bounding box center [937, 262] width 47 height 24
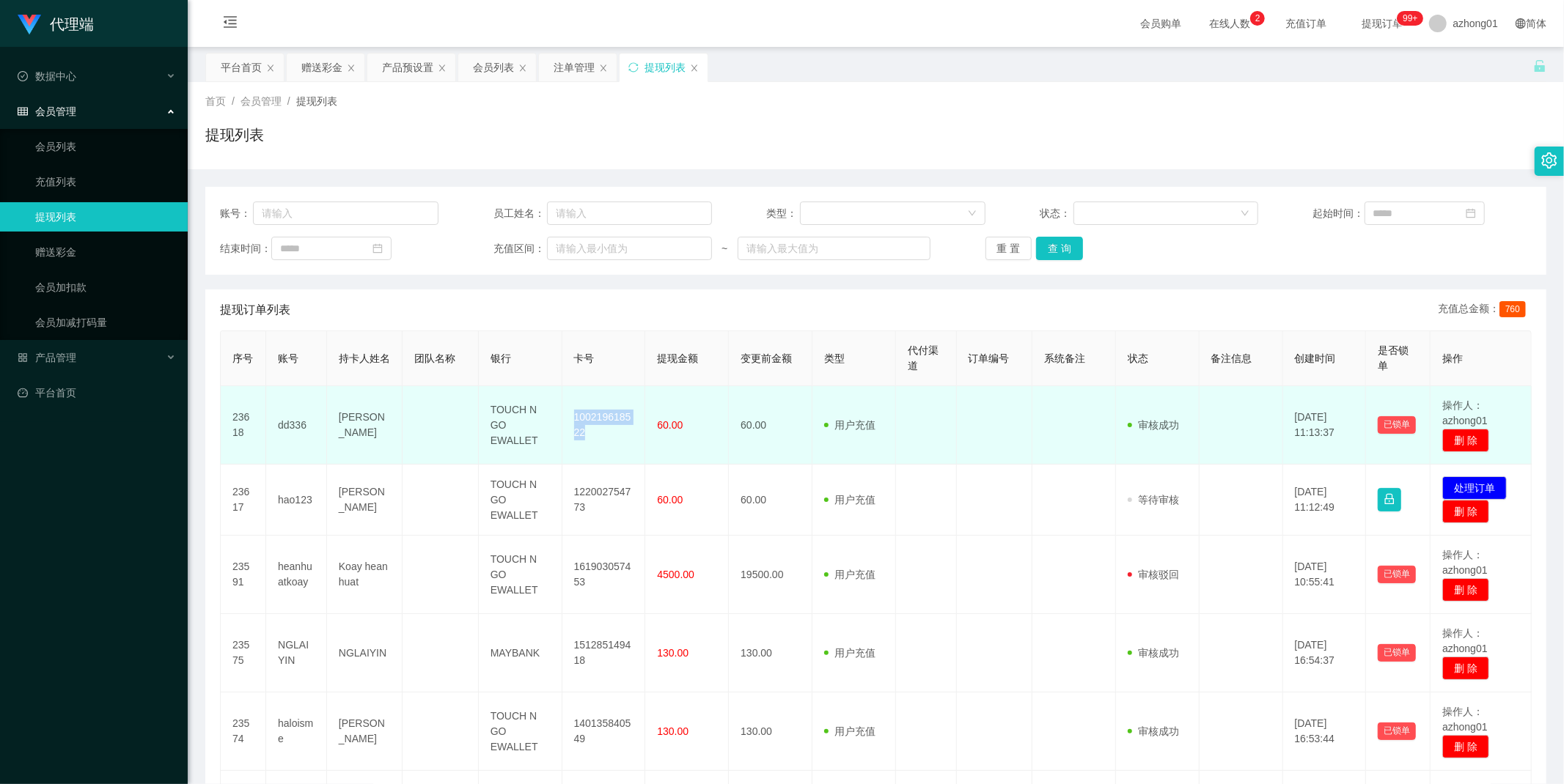
drag, startPoint x: 589, startPoint y: 436, endPoint x: 574, endPoint y: 414, distance: 26.6
click at [574, 414] on td "100219618522" at bounding box center [604, 426] width 83 height 78
copy td "100219618522"
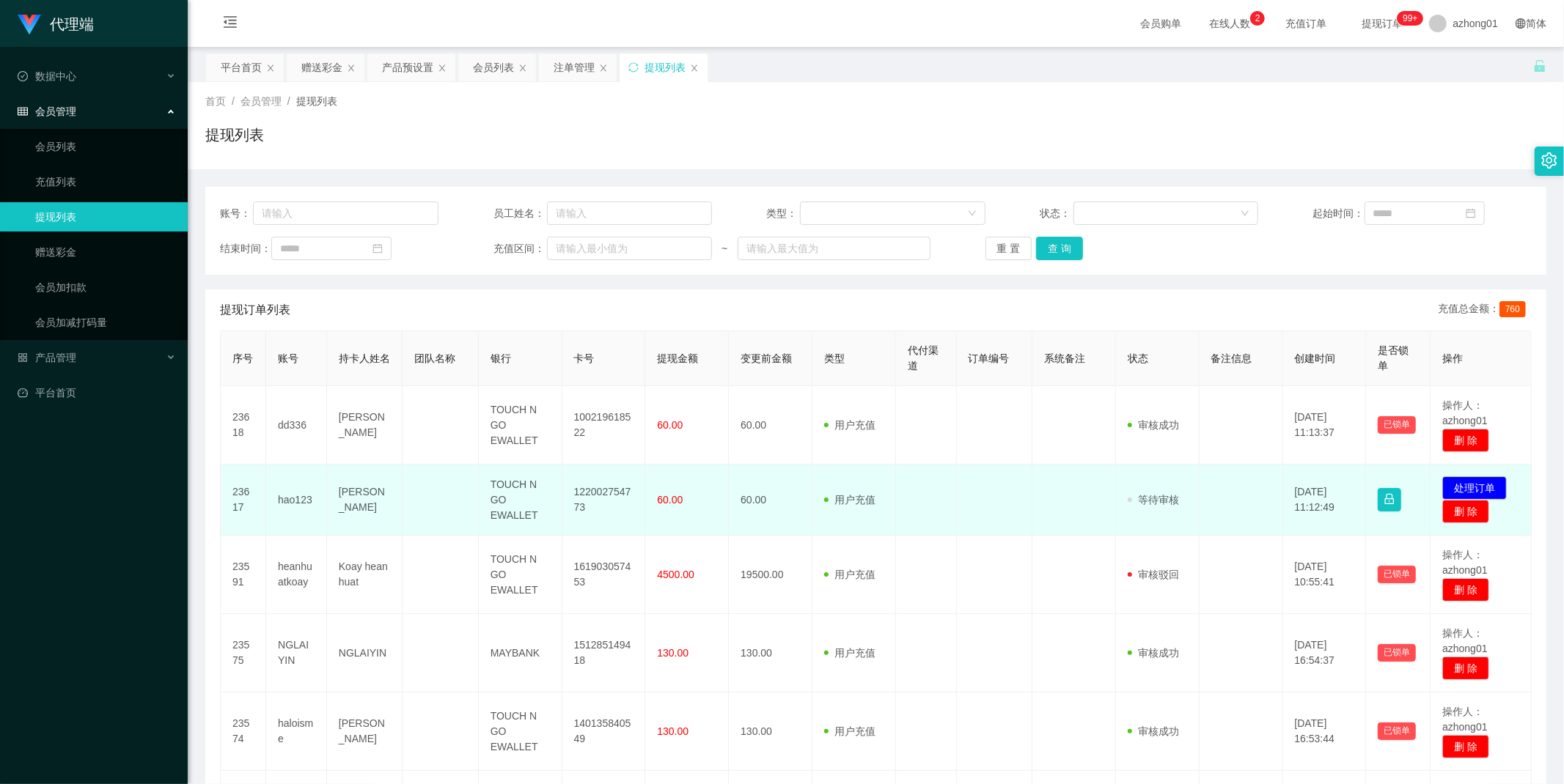
click at [916, 504] on td at bounding box center [926, 500] width 61 height 71
click at [1407, 487] on button "处理订单" at bounding box center [1473, 488] width 64 height 24
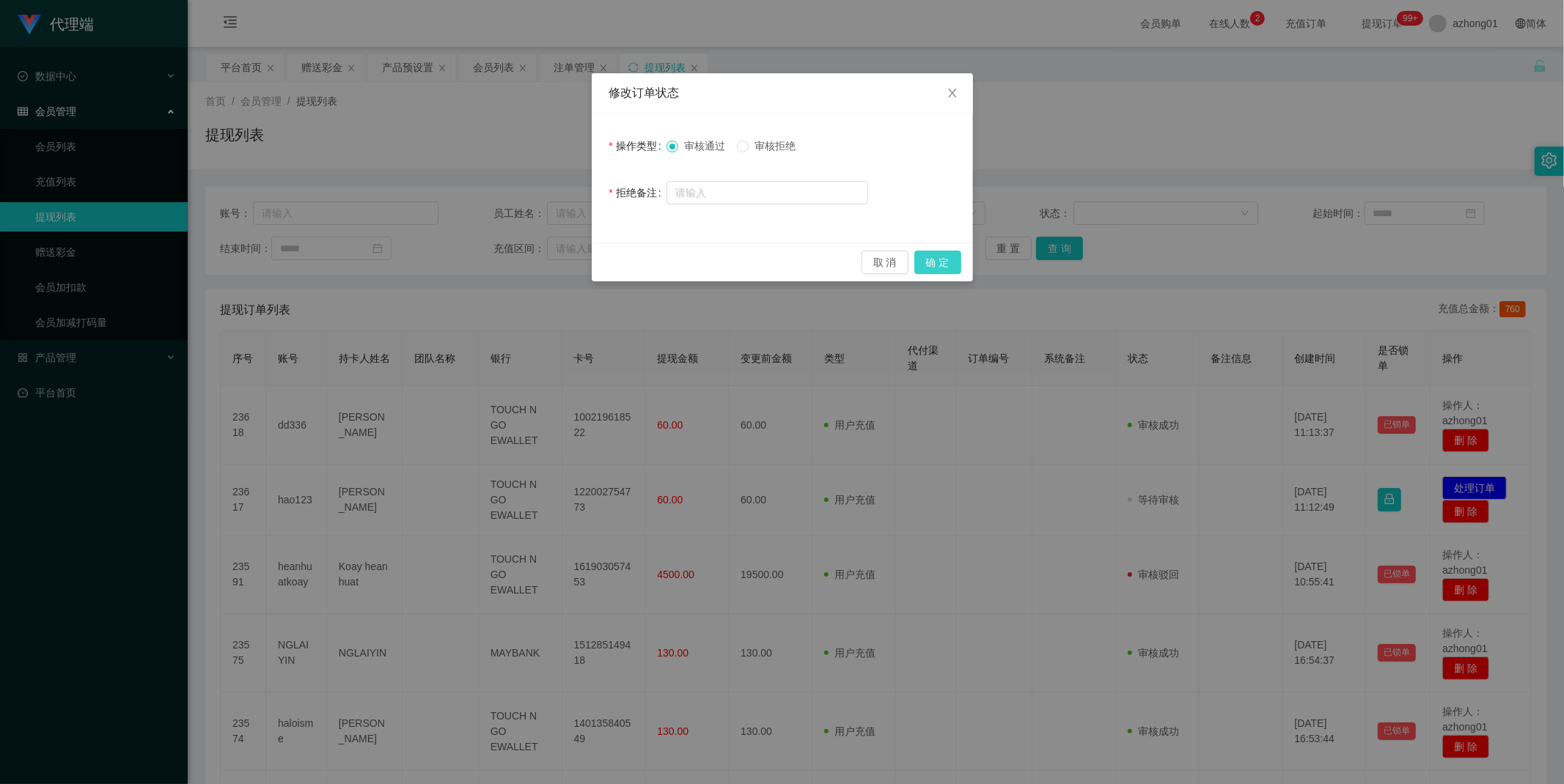
click at [943, 260] on button "确 定" at bounding box center [937, 262] width 47 height 24
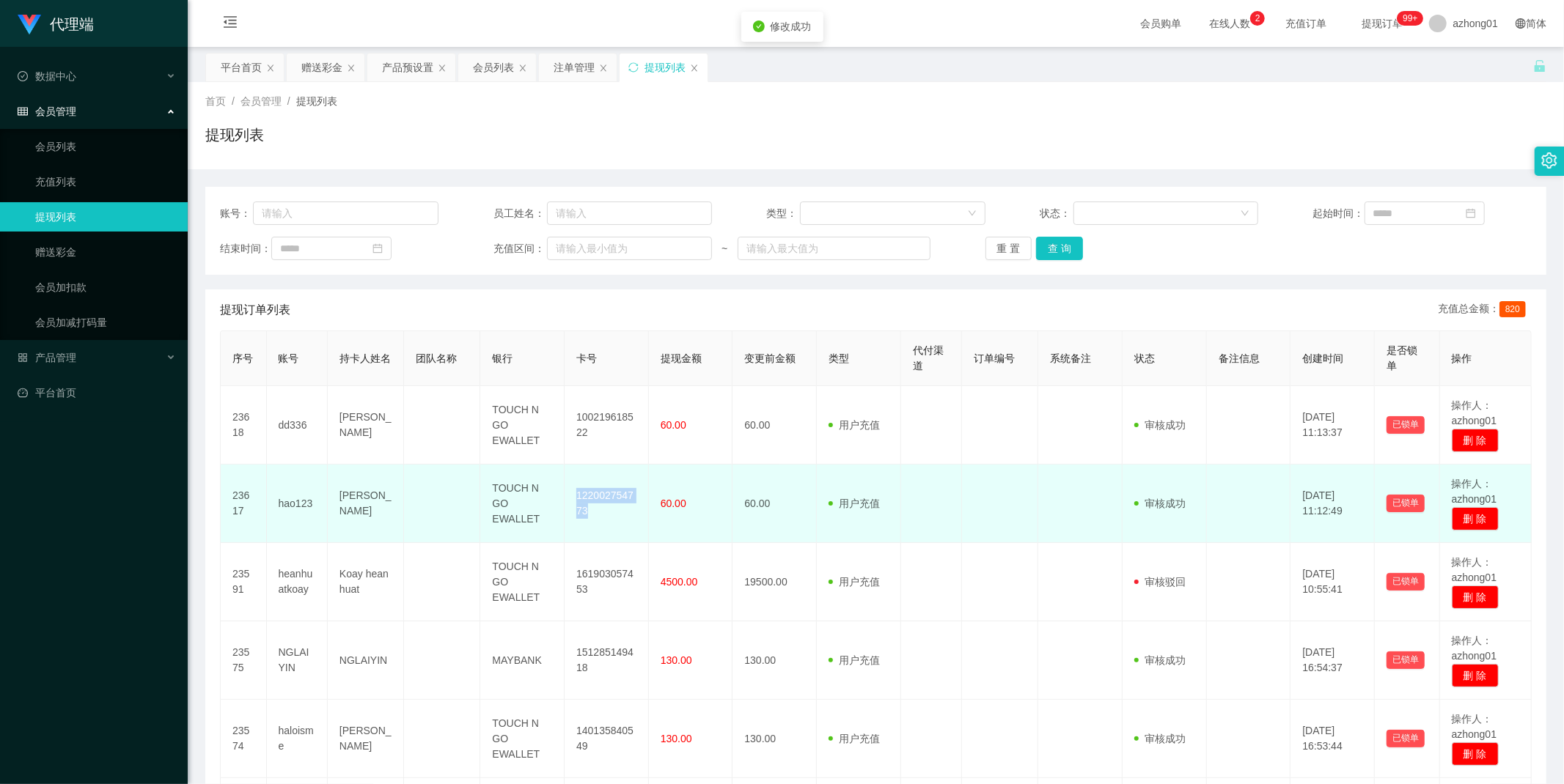
drag, startPoint x: 596, startPoint y: 513, endPoint x: 572, endPoint y: 500, distance: 27.3
click at [572, 500] on td "122002754773" at bounding box center [606, 504] width 84 height 78
copy td "122002754773"
